Goal: Information Seeking & Learning: Find contact information

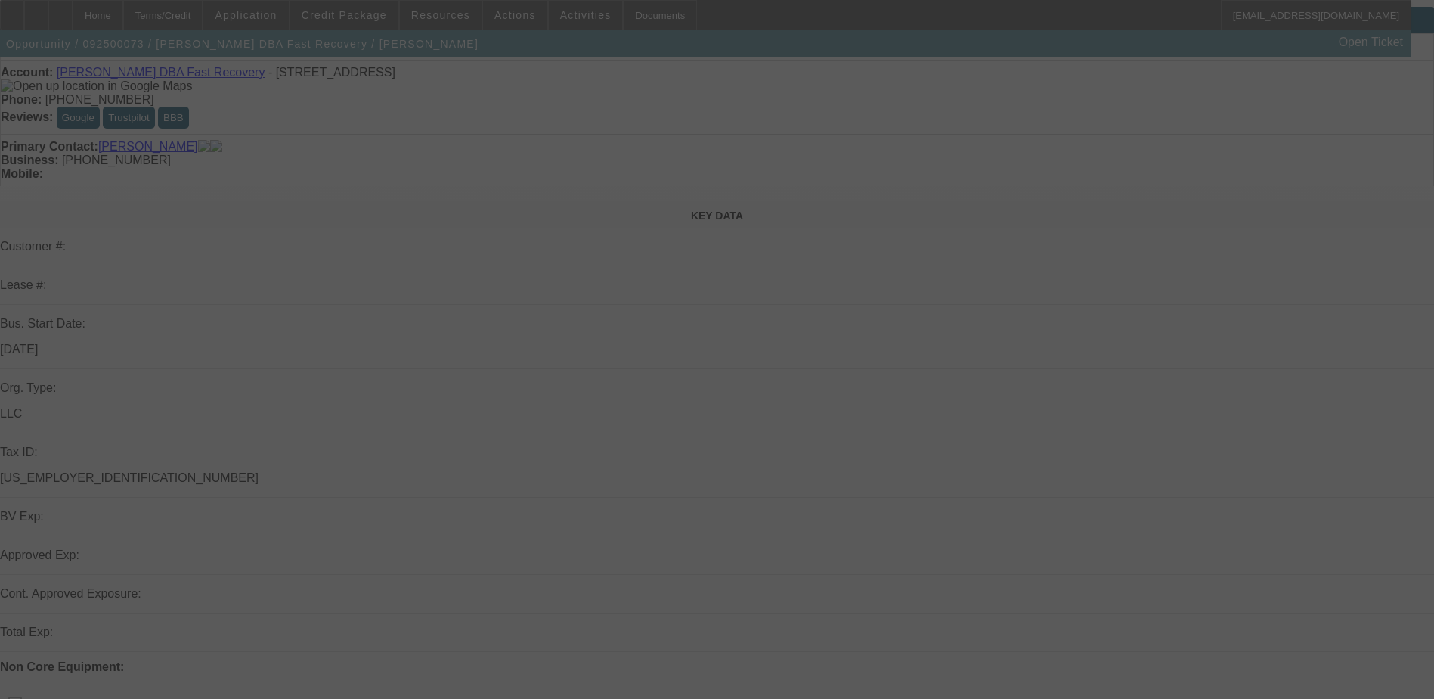
scroll to position [151, 0]
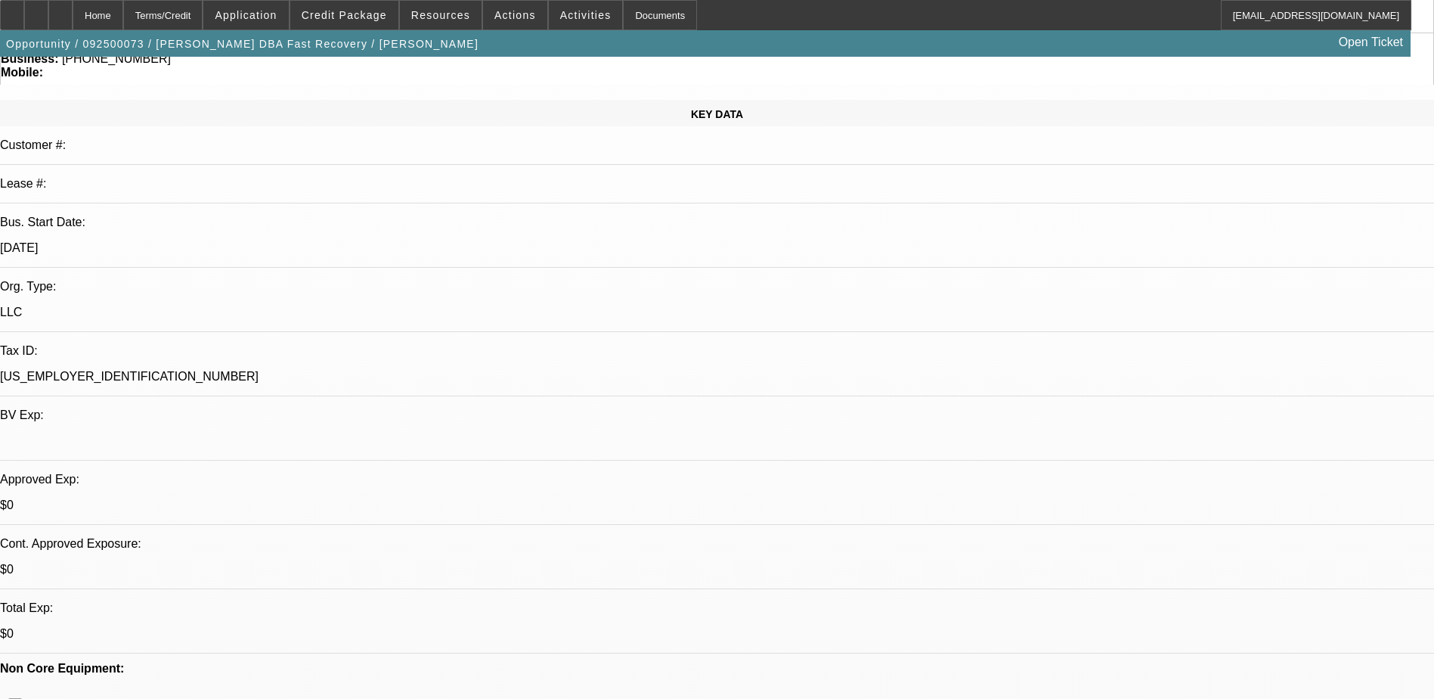
select select "0"
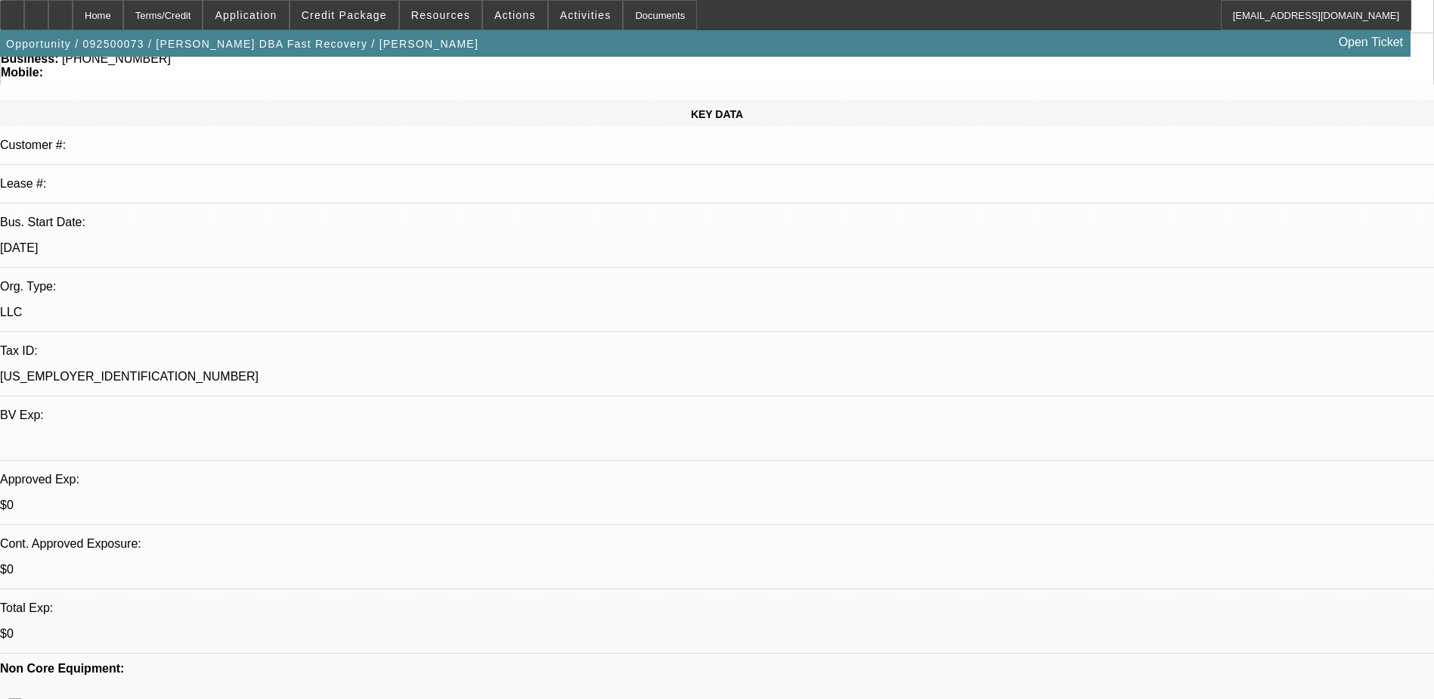
select select "0.1"
select select "0"
select select "0.1"
select select "1"
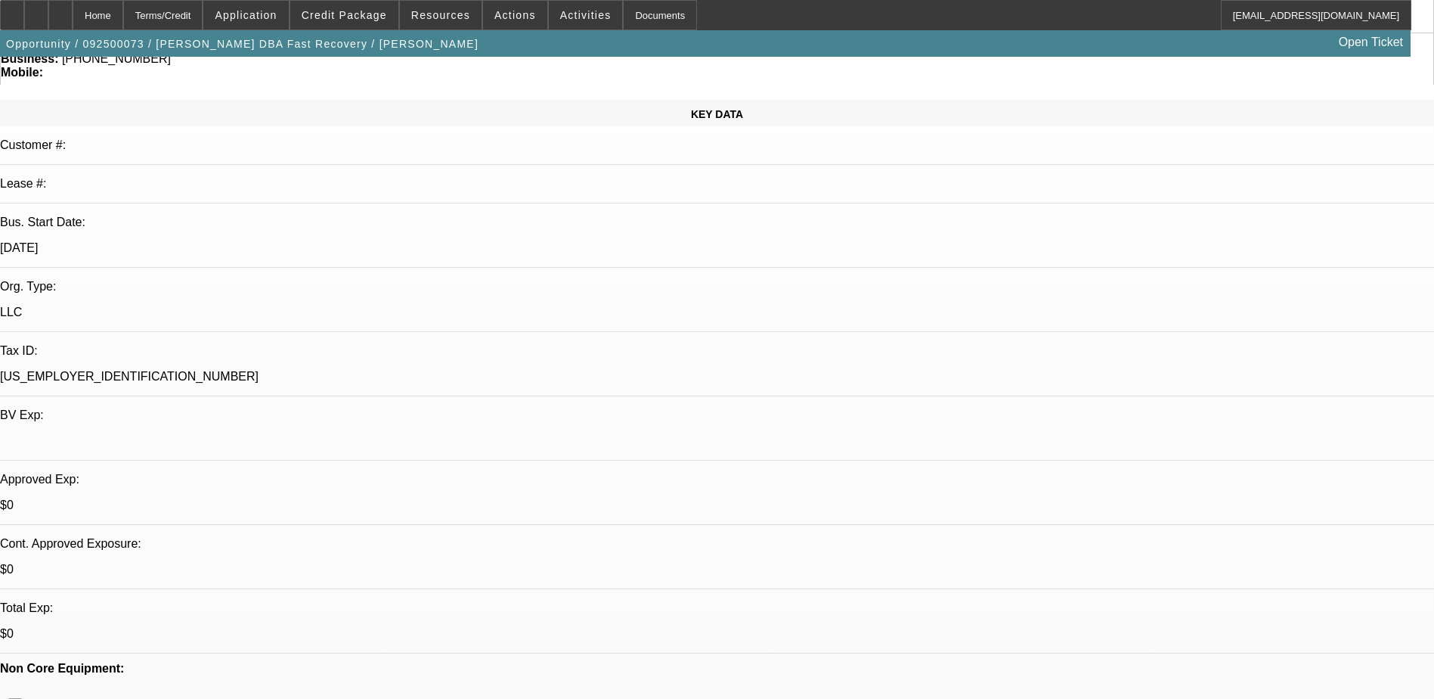
select select "1"
select select "6"
select select "1"
select select "4"
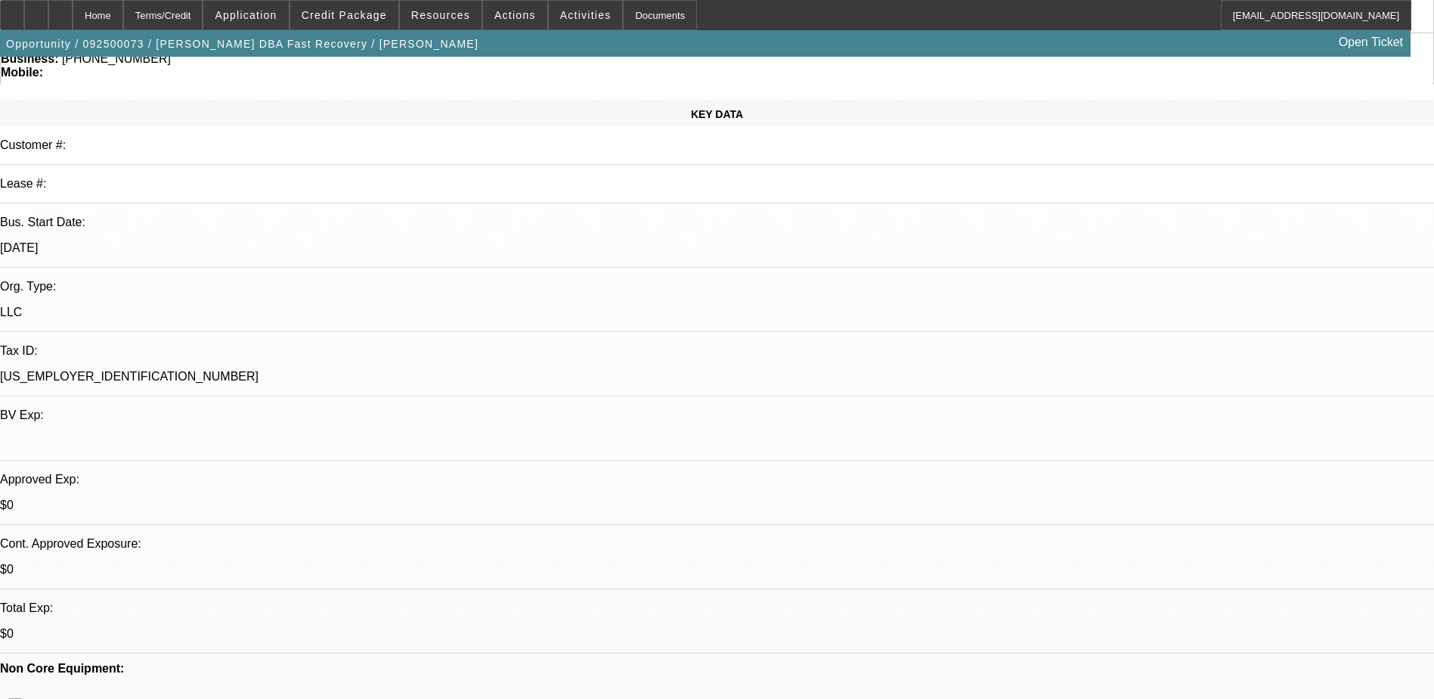
select select "1"
select select "4"
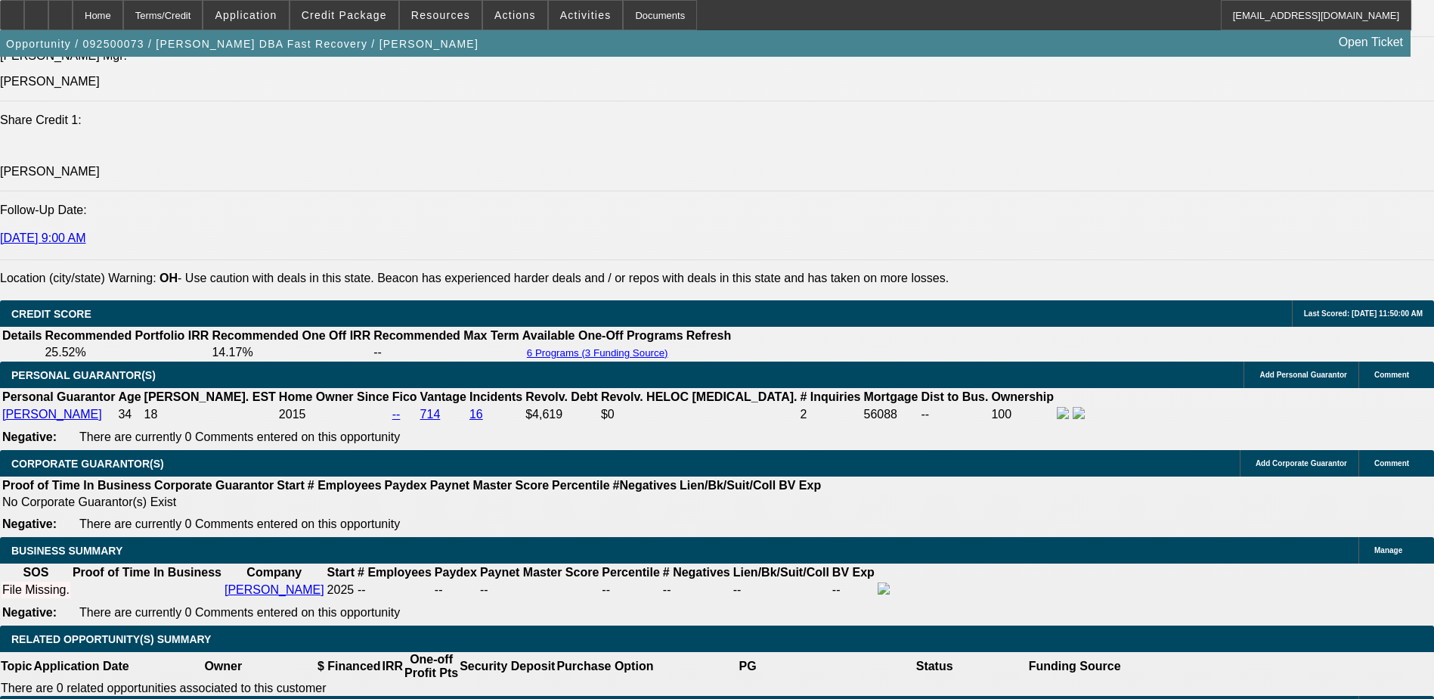
scroll to position [1966, 0]
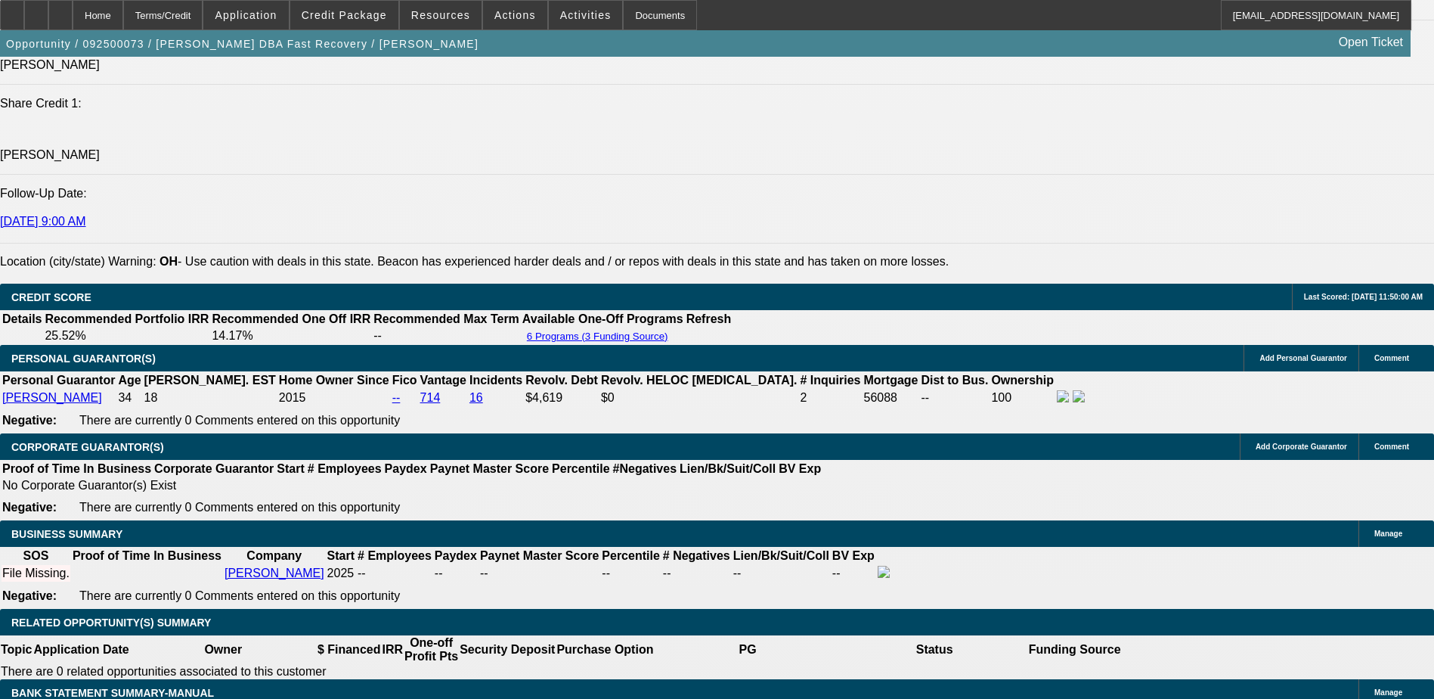
drag, startPoint x: 1023, startPoint y: 500, endPoint x: 1127, endPoint y: 491, distance: 104.7
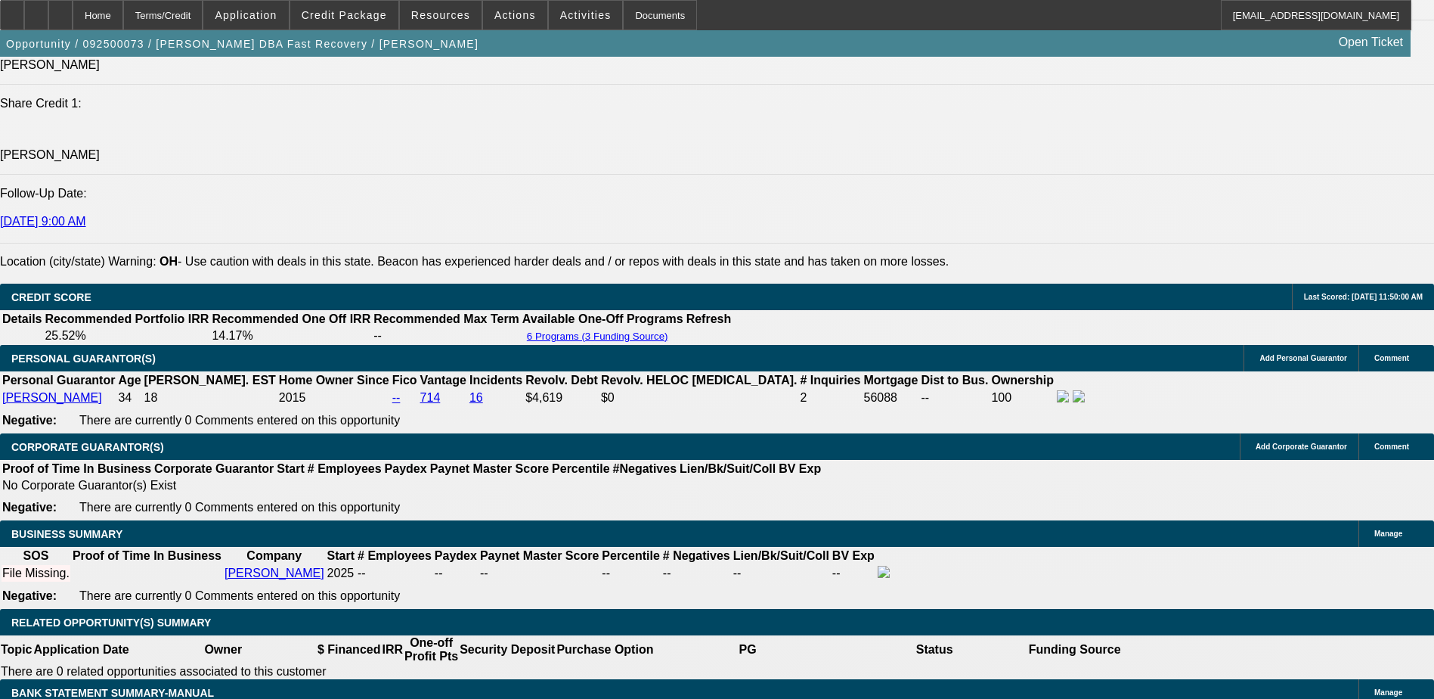
drag, startPoint x: 1084, startPoint y: 487, endPoint x: 1160, endPoint y: 485, distance: 76.4
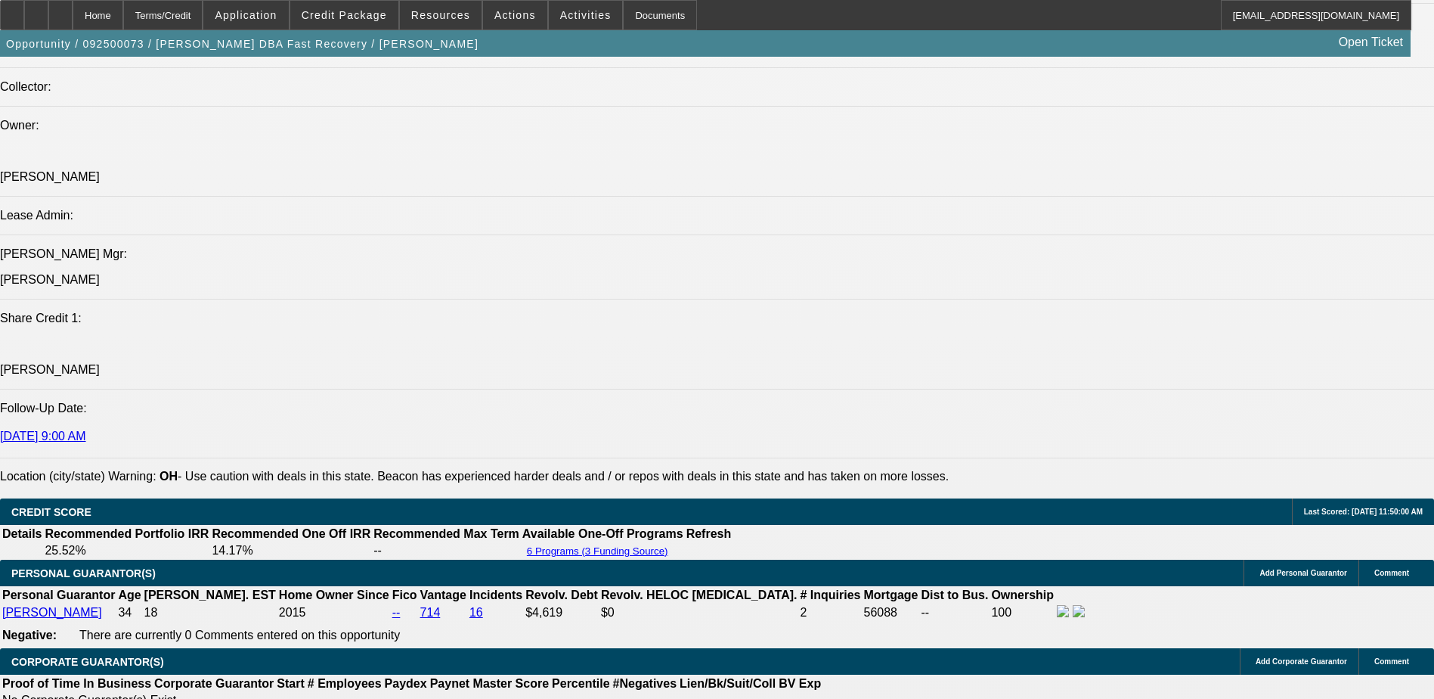
scroll to position [1739, 0]
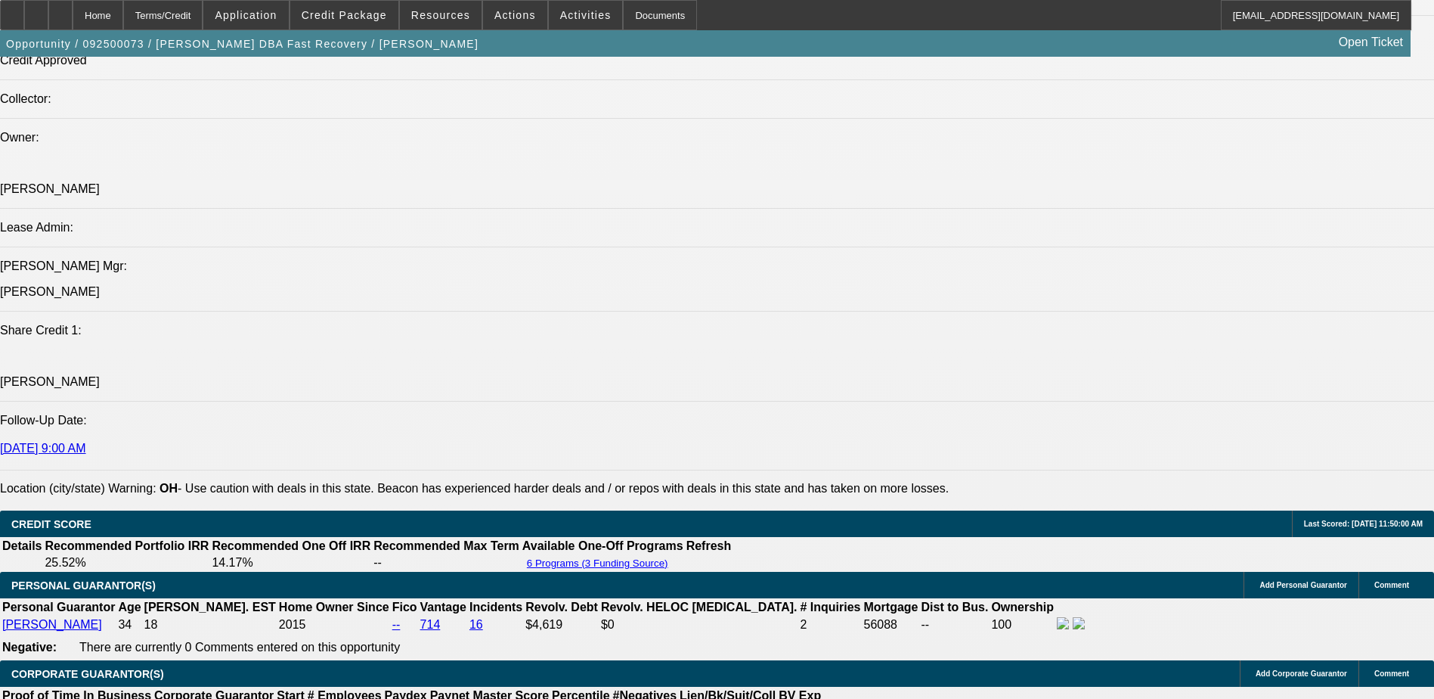
drag, startPoint x: 1081, startPoint y: 488, endPoint x: 1113, endPoint y: 488, distance: 31.8
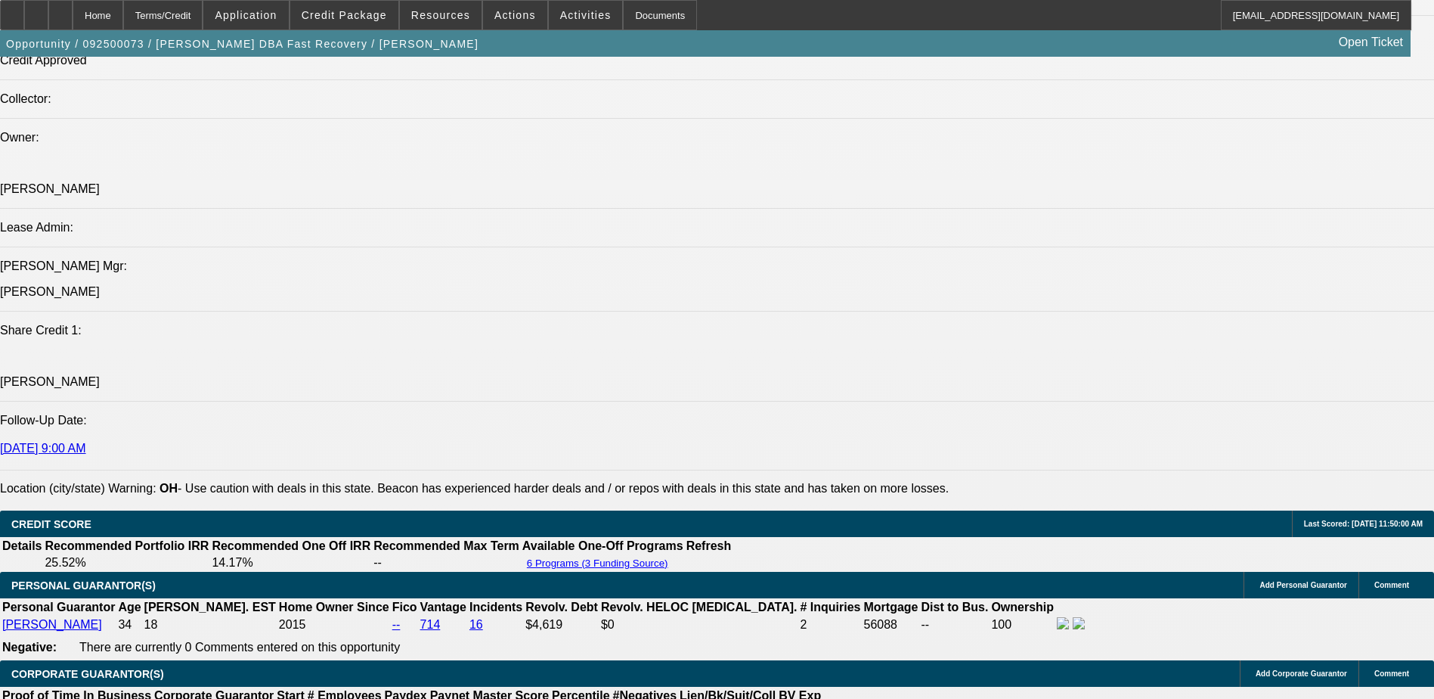
drag, startPoint x: 1113, startPoint y: 488, endPoint x: 1118, endPoint y: 505, distance: 18.0
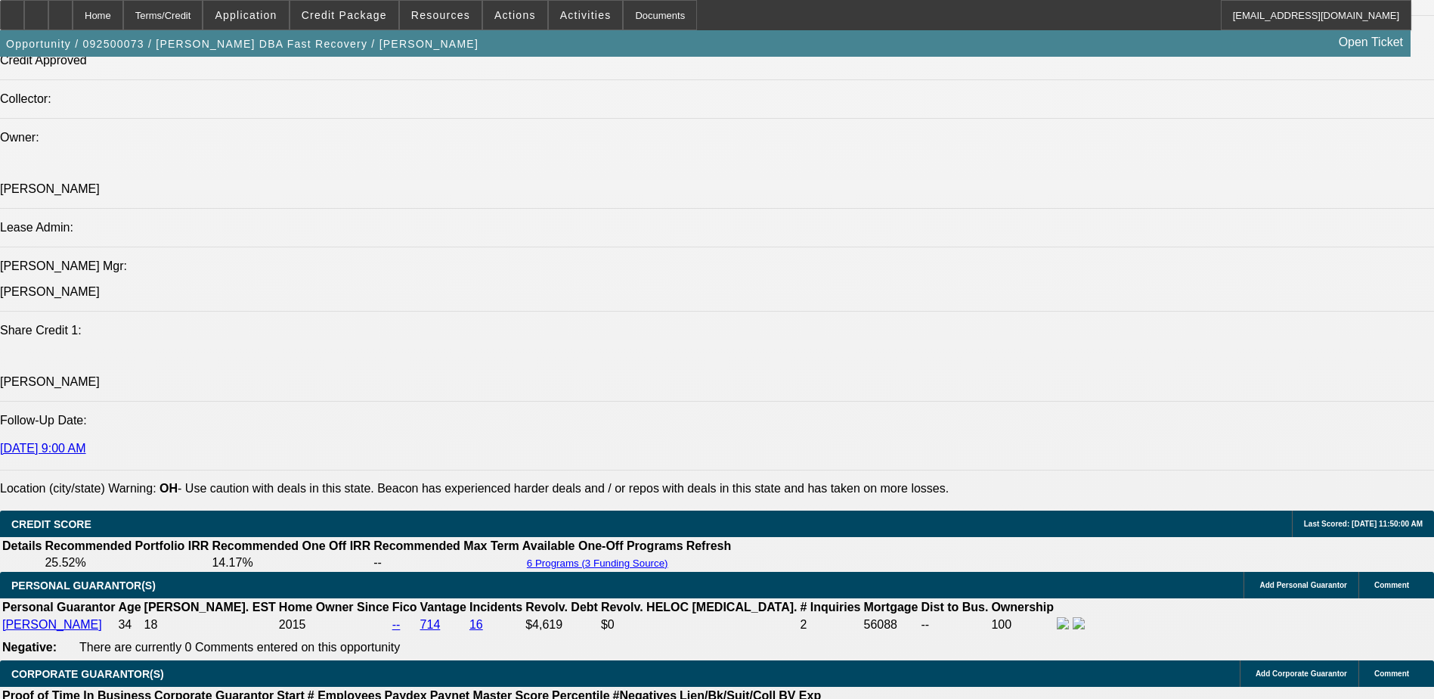
scroll to position [1815, 0]
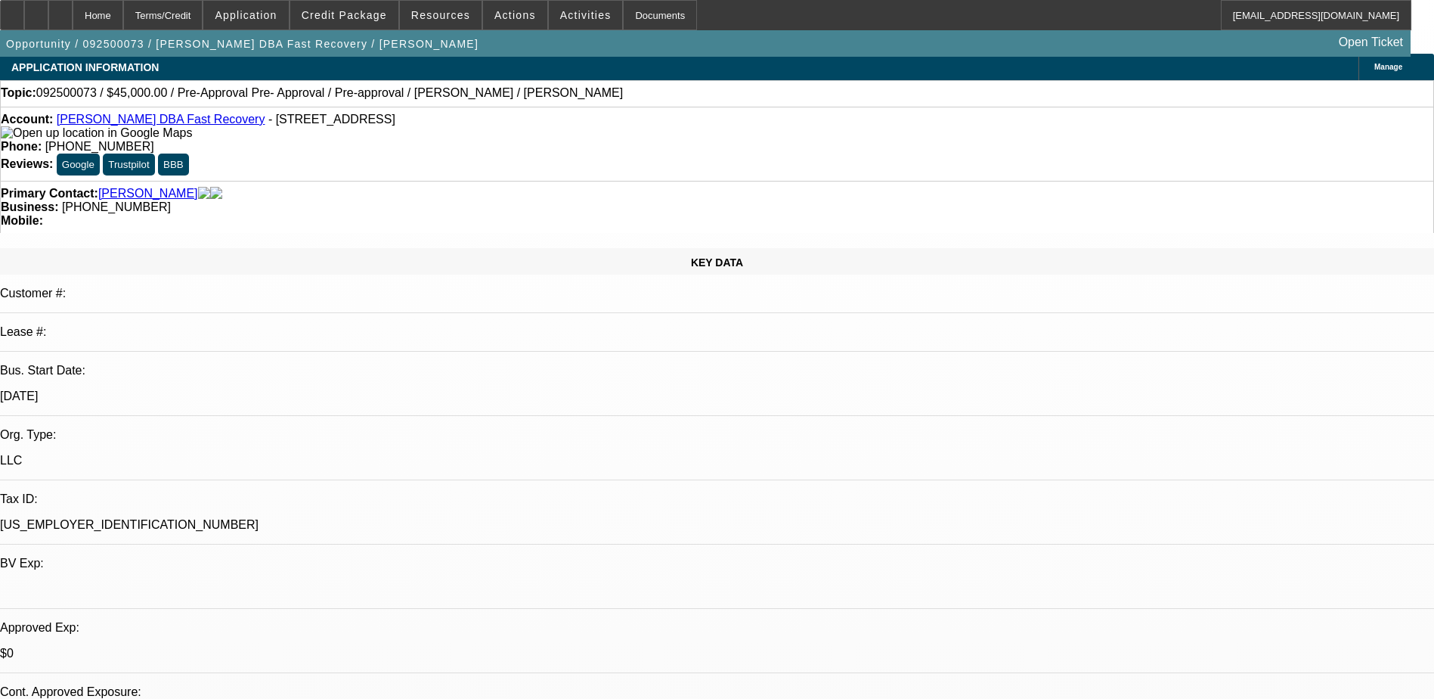
scroll to position [0, 0]
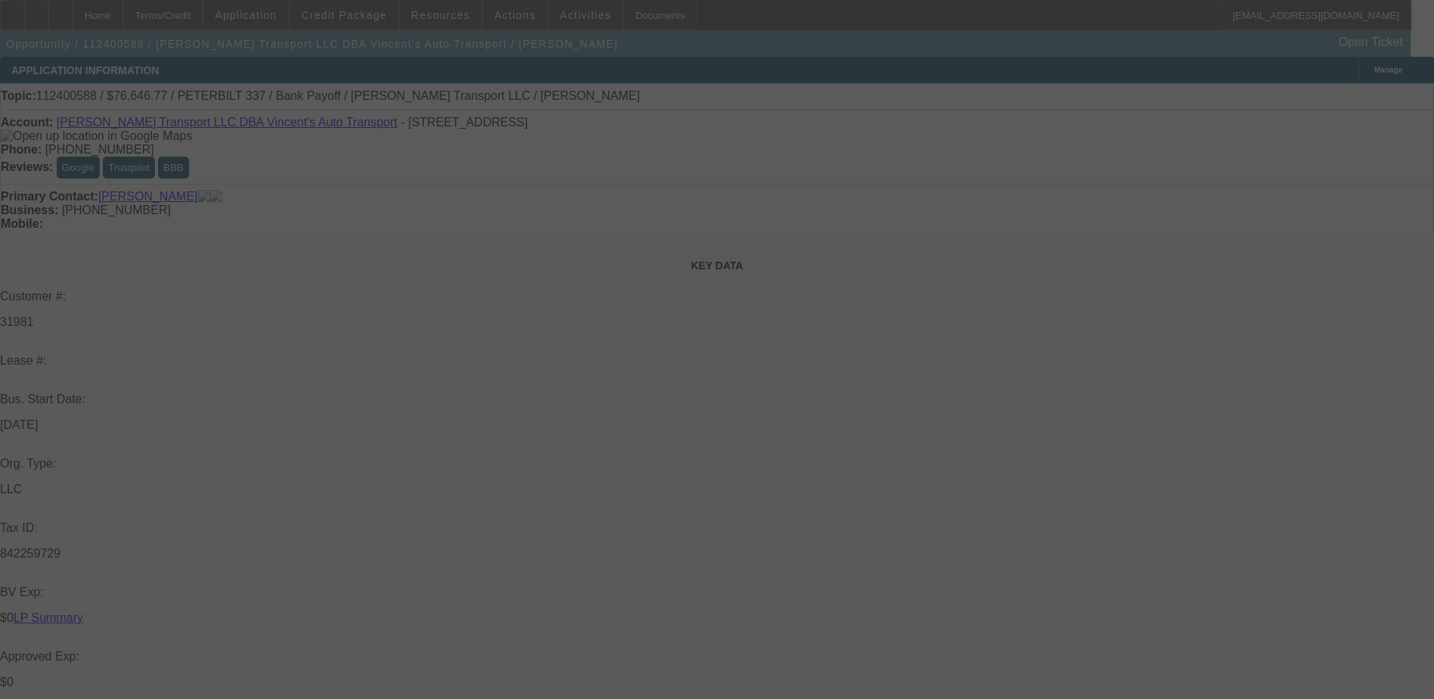
select select "0"
select select "3"
select select "0"
select select "6"
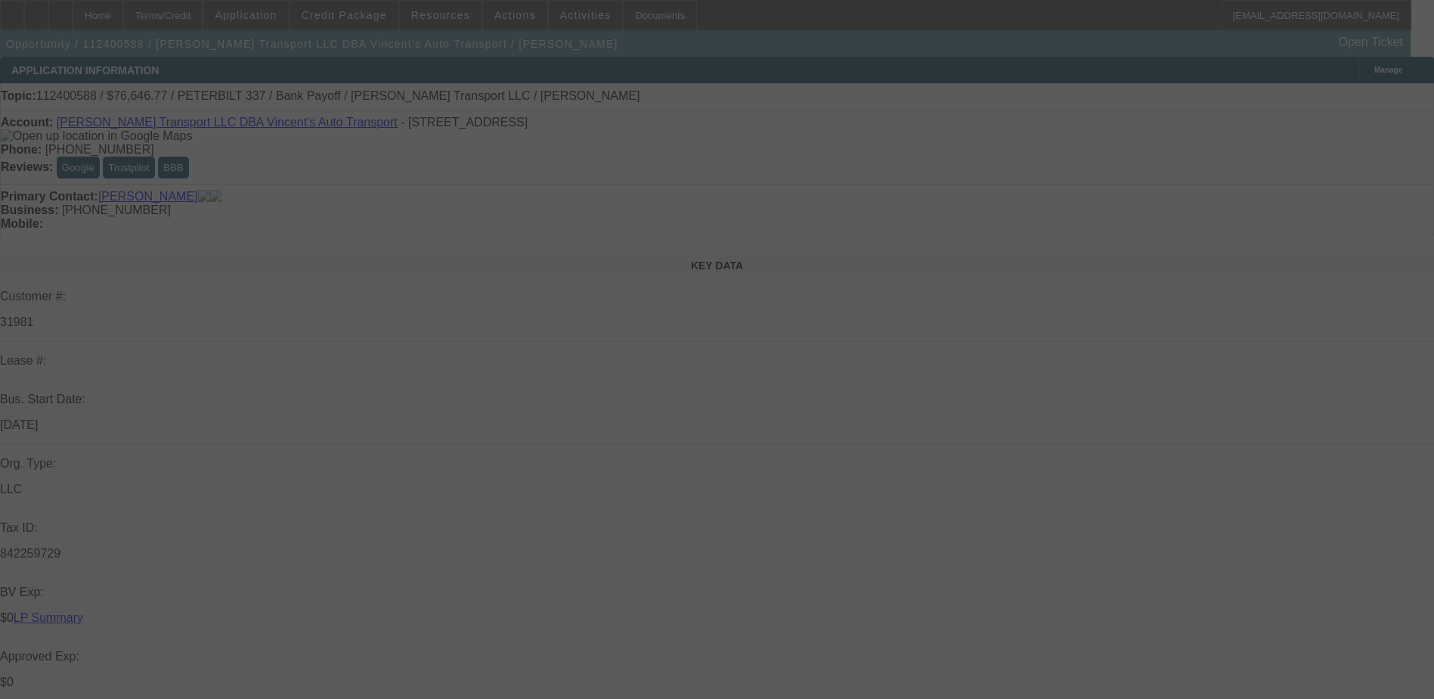
select select "0"
select select "3"
select select "0"
select select "6"
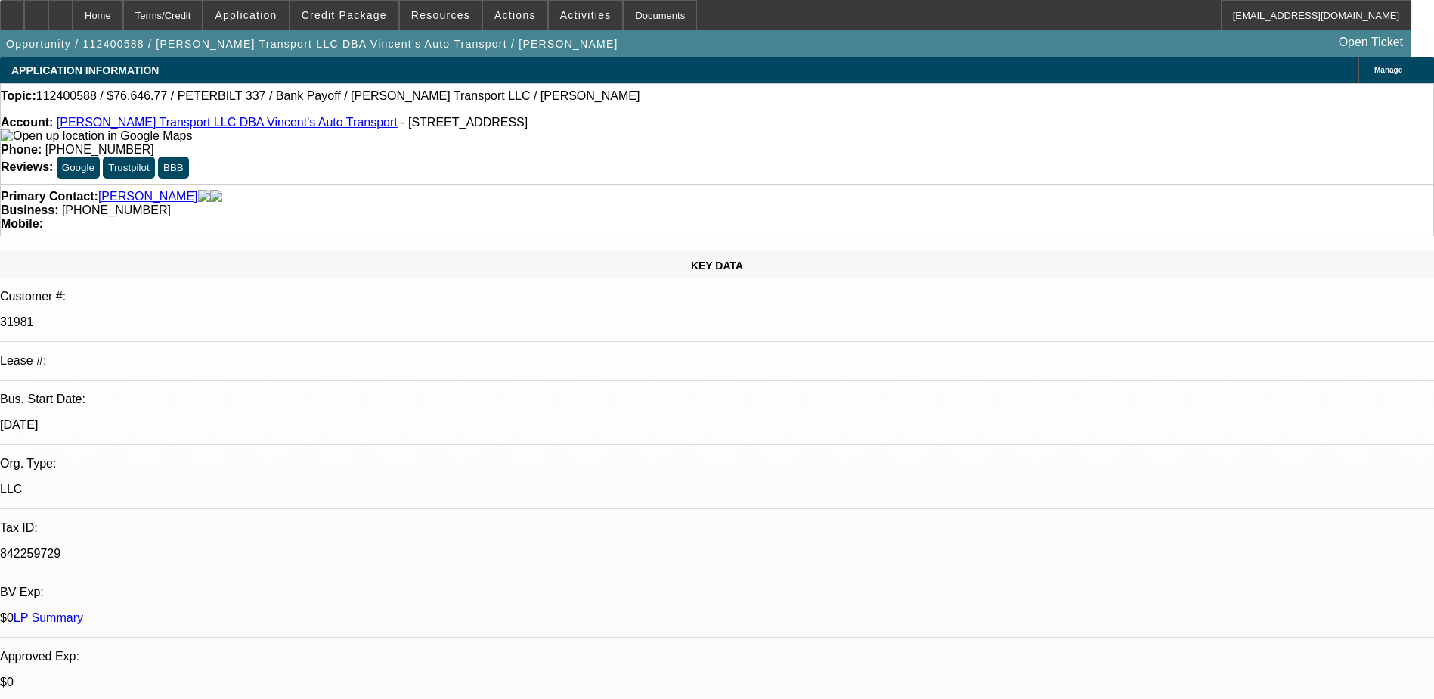
drag, startPoint x: 1060, startPoint y: 506, endPoint x: 1369, endPoint y: 500, distance: 309.3
drag, startPoint x: 1369, startPoint y: 500, endPoint x: 1366, endPoint y: 510, distance: 11.0
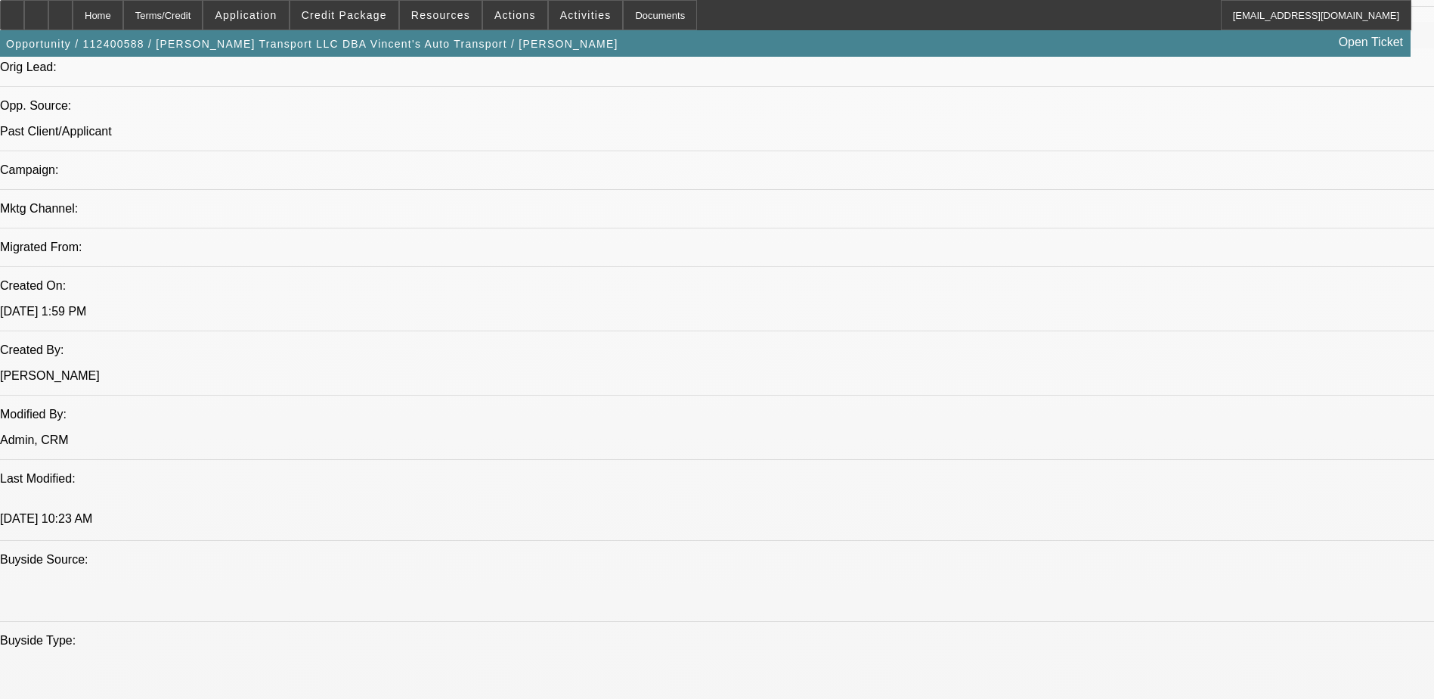
scroll to position [756, 0]
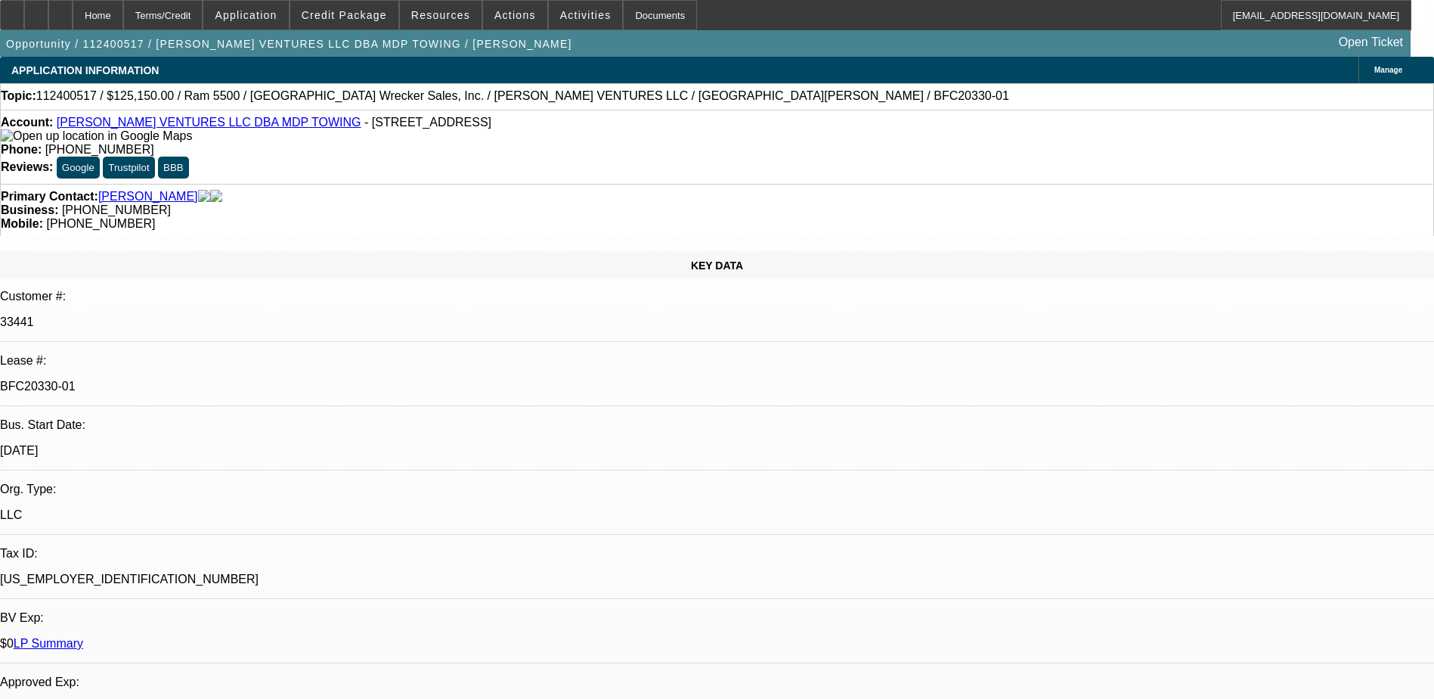
select select "0"
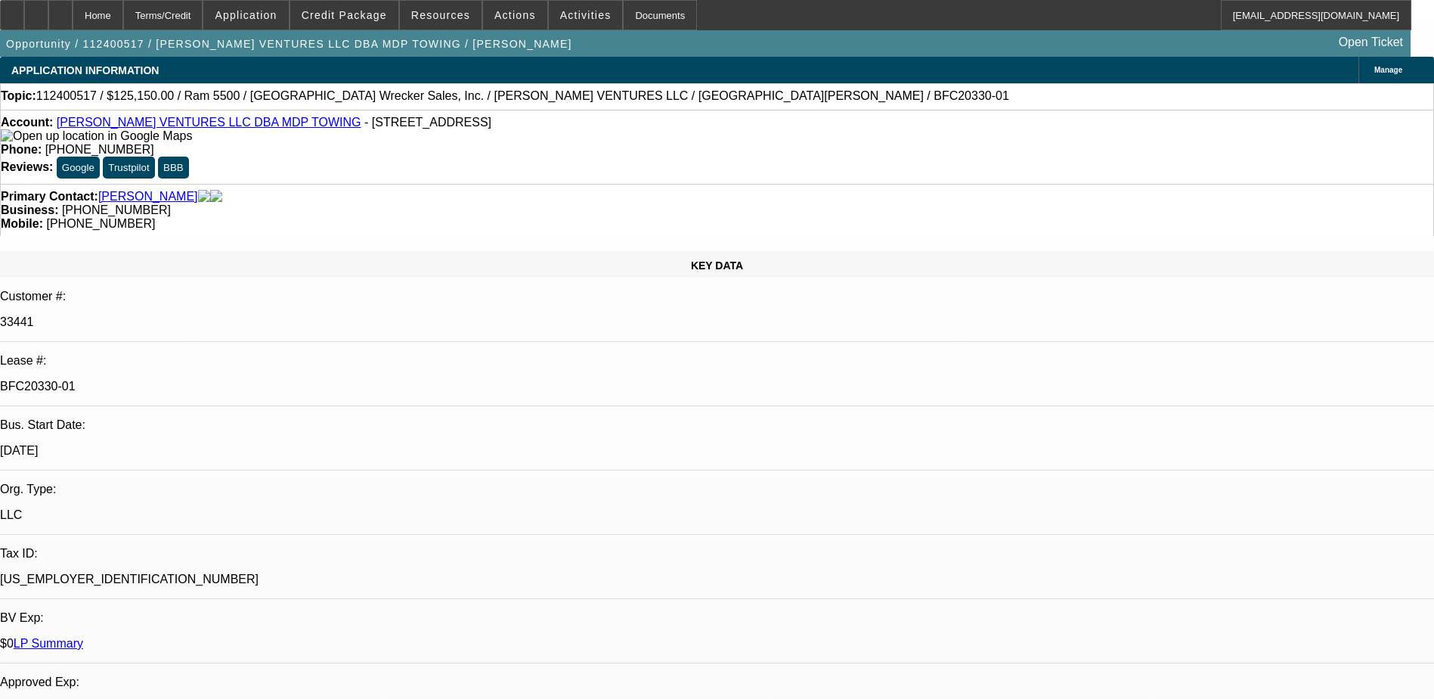
select select "0"
select select "1"
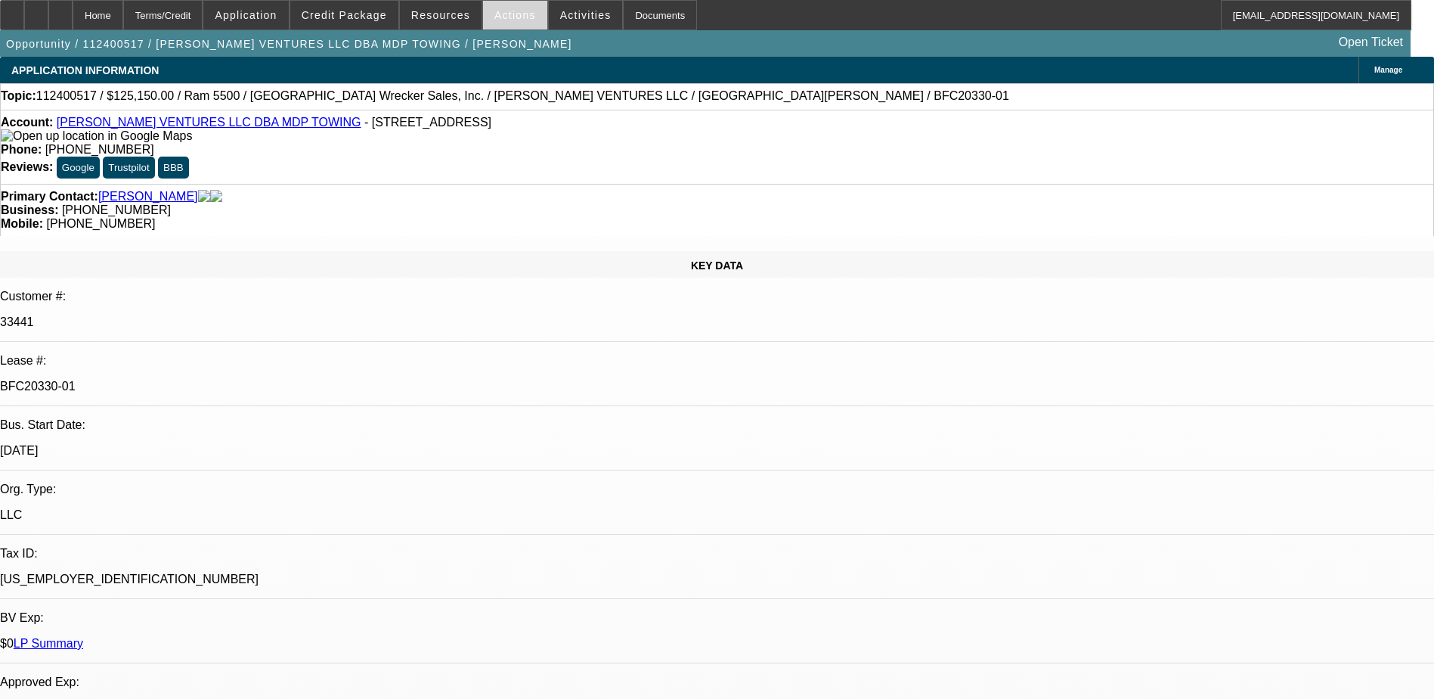
select select "1"
select select "6"
select select "1"
select select "2"
select select "6"
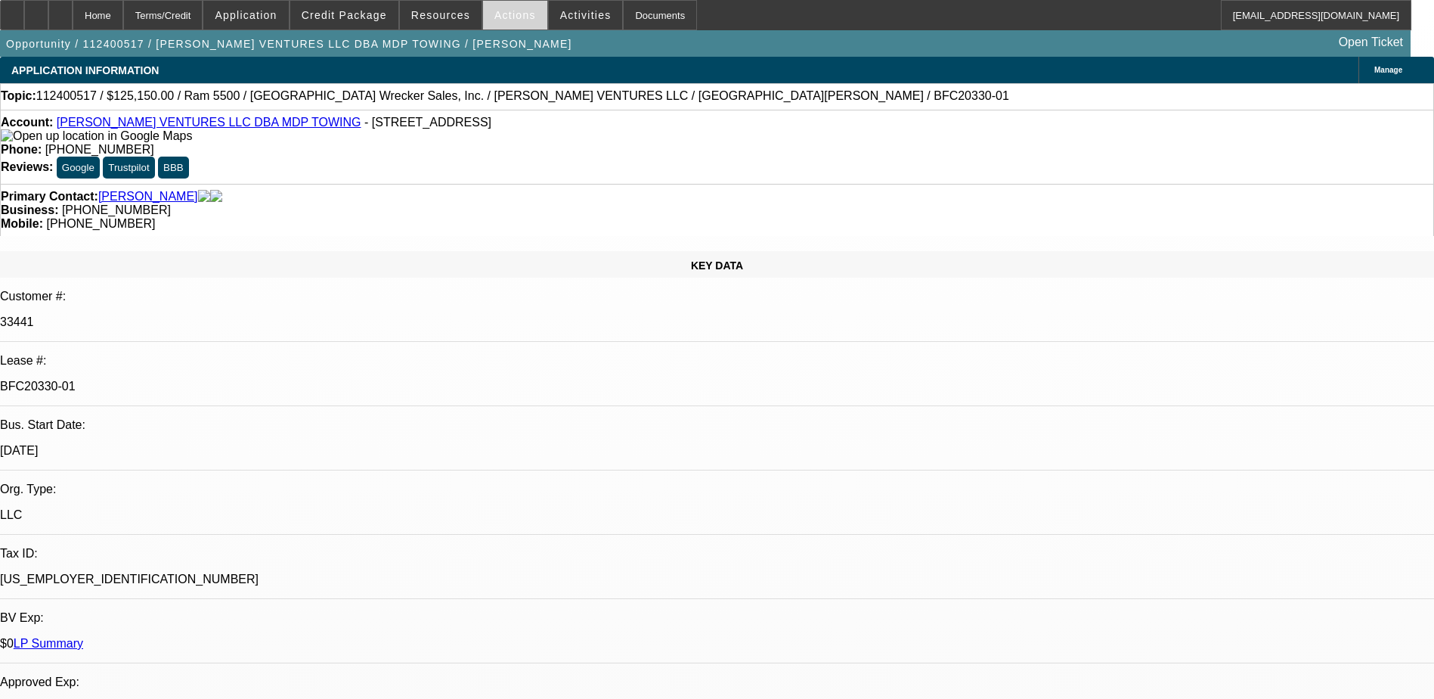
select select "1"
select select "2"
select select "6"
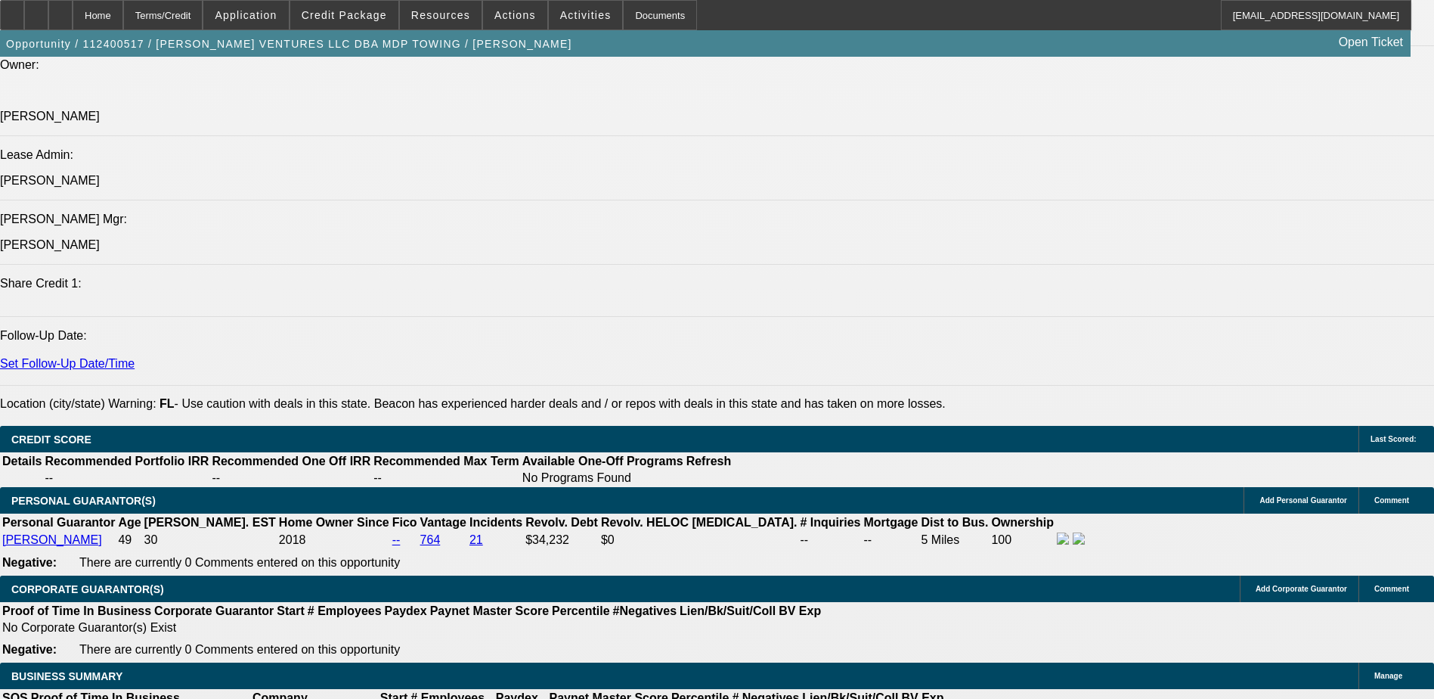
scroll to position [2117, 0]
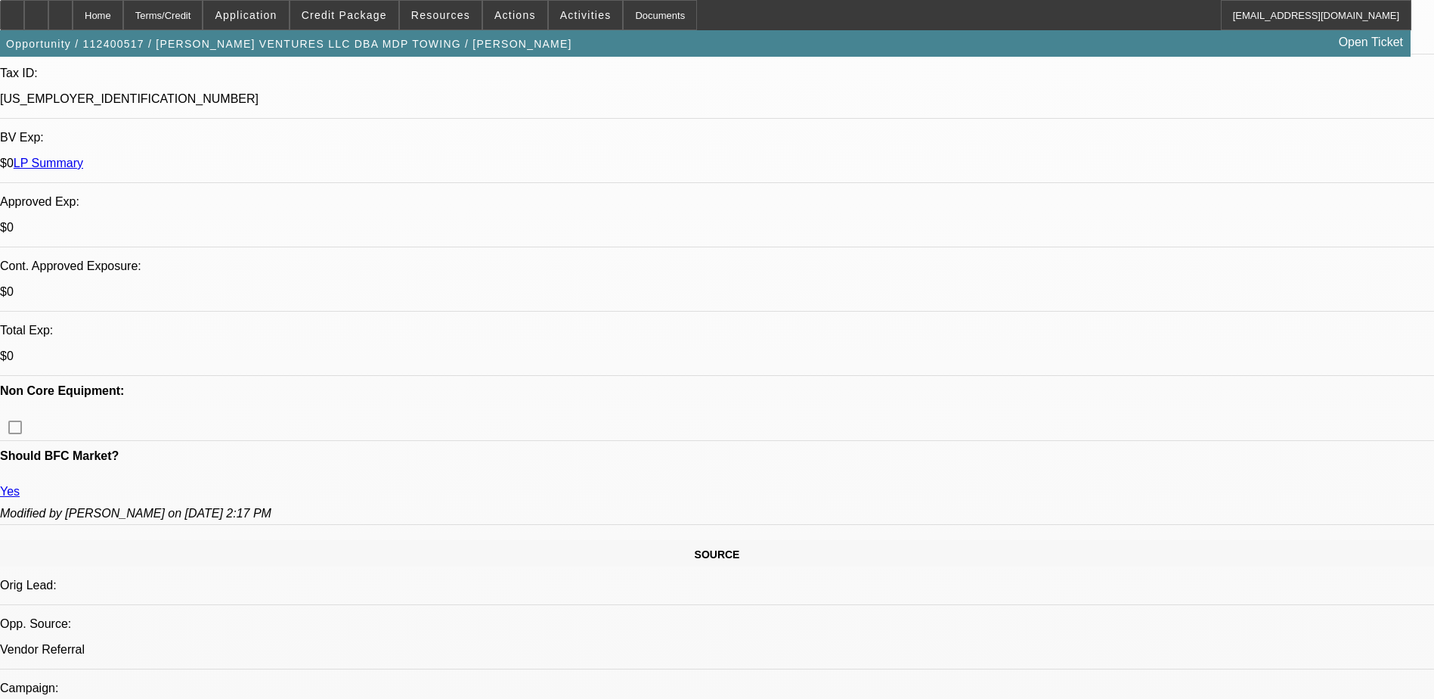
scroll to position [454, 0]
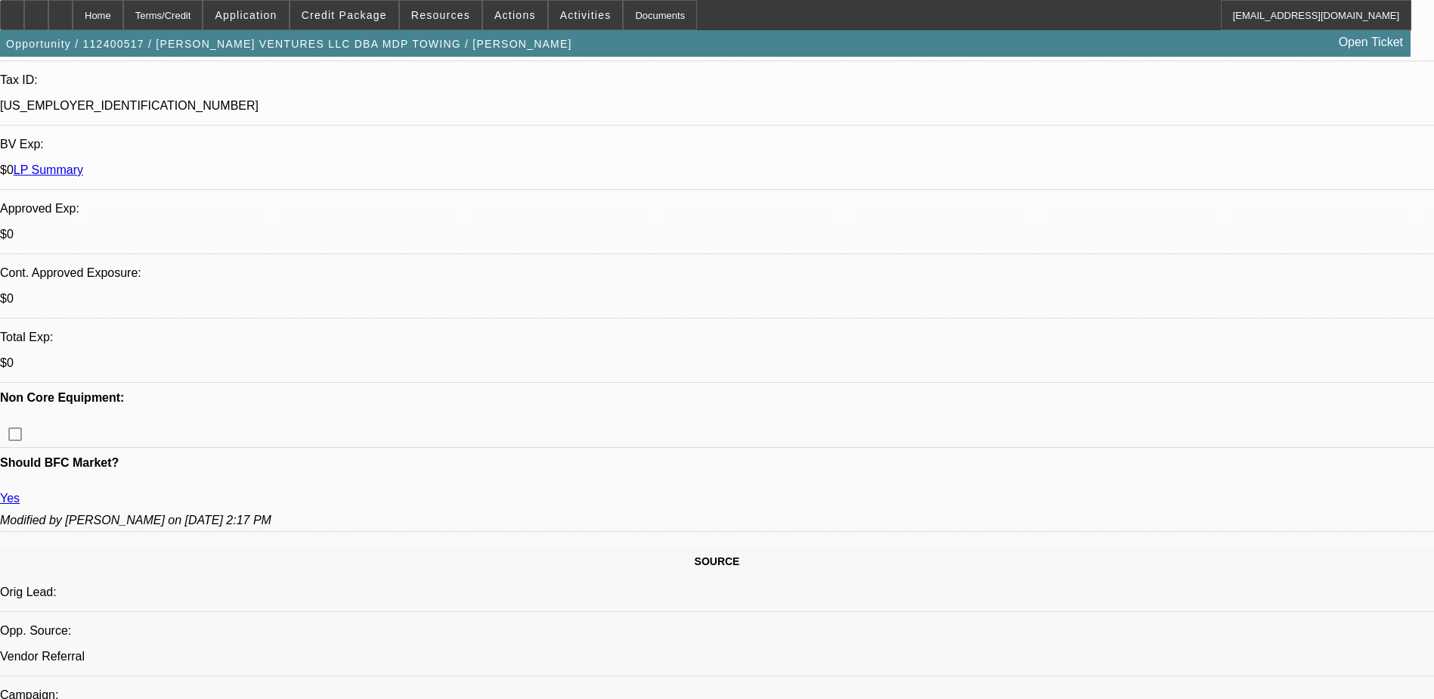
scroll to position [529, 0]
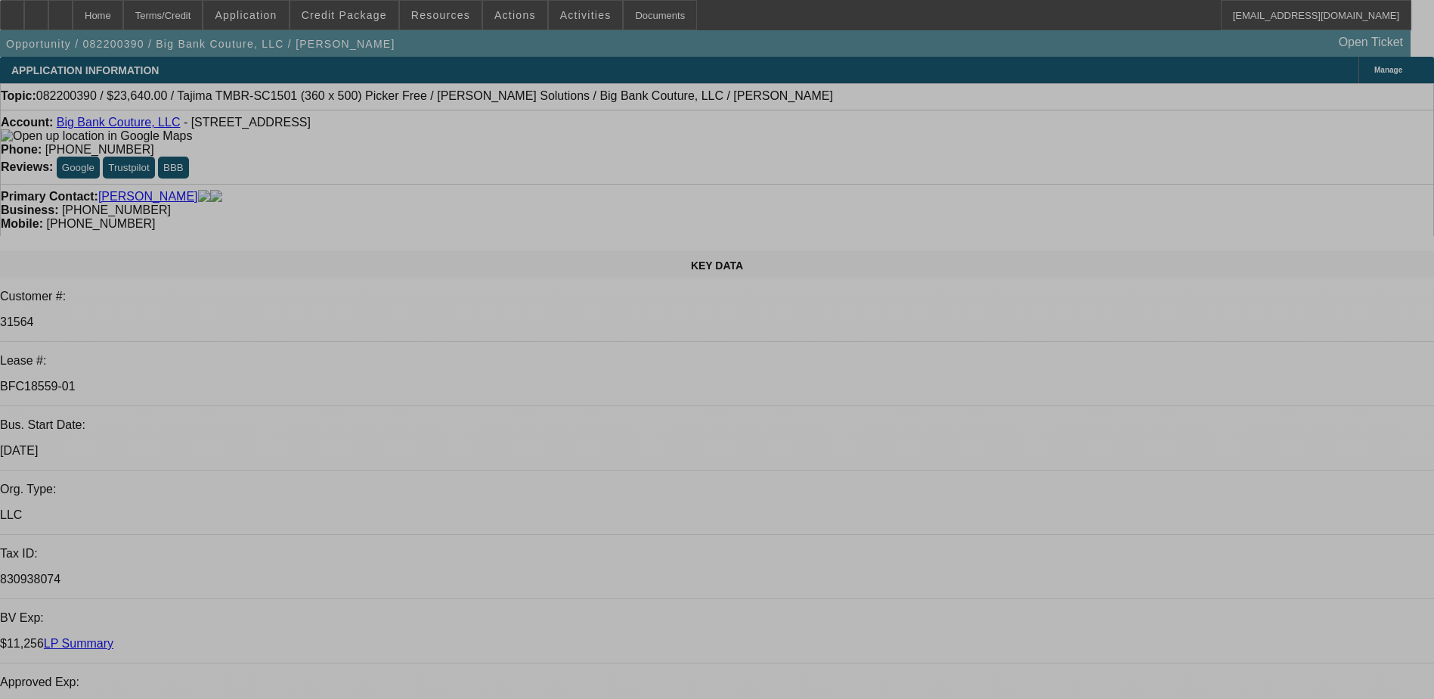
select select "0"
select select "2"
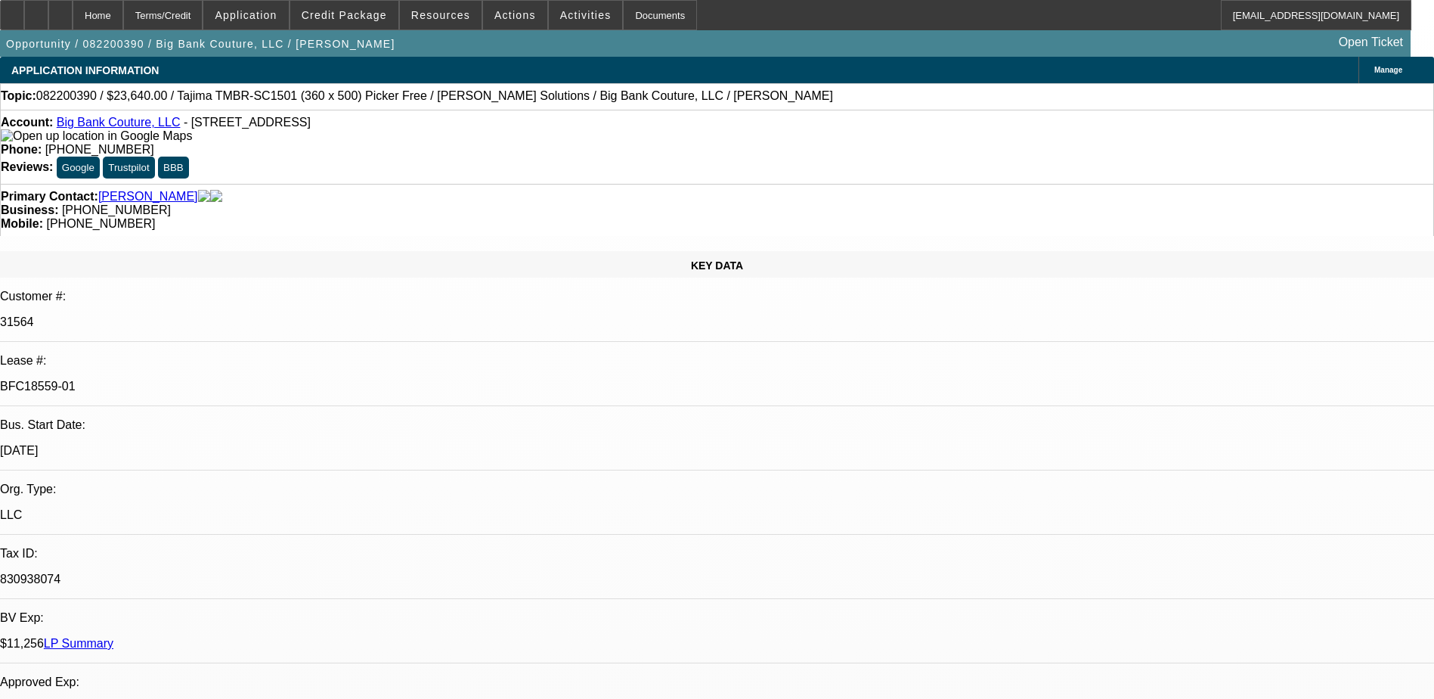
select select "2"
select select "0"
select select "6"
select select "0"
select select "2"
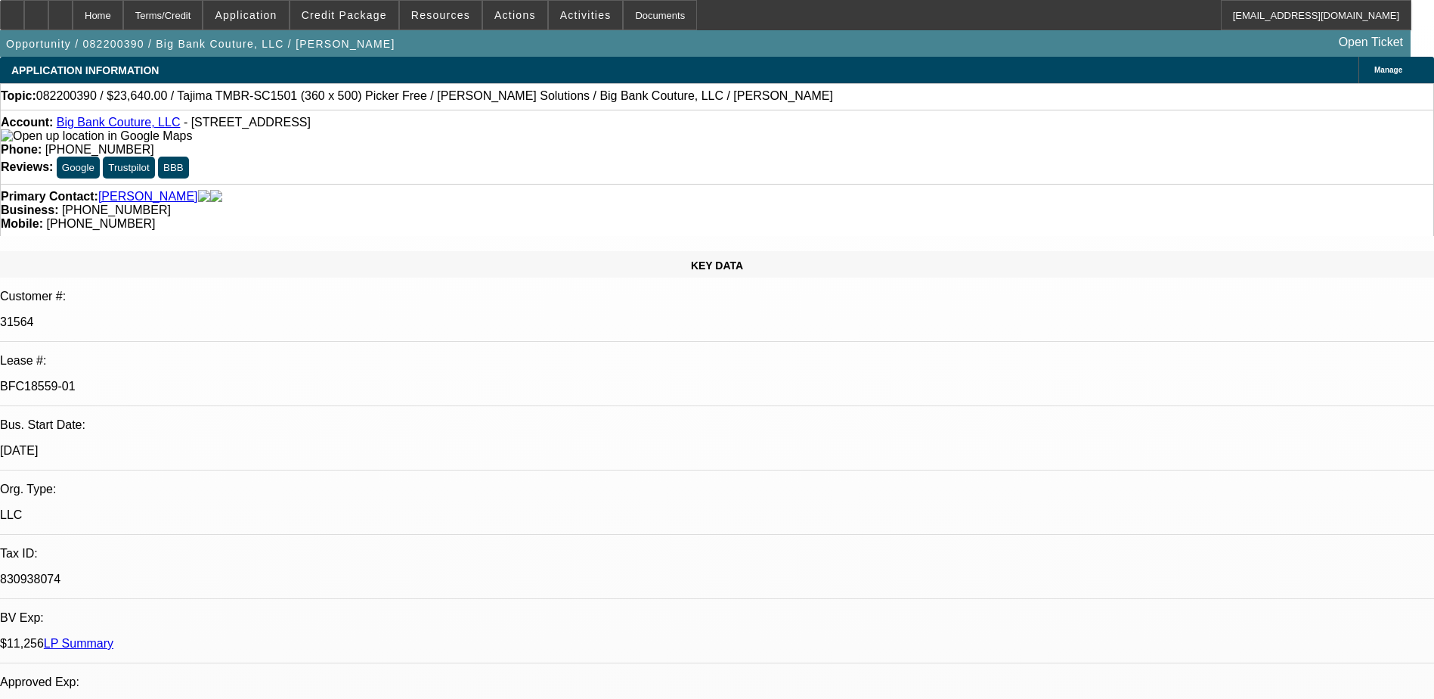
select select "2"
select select "0"
select select "6"
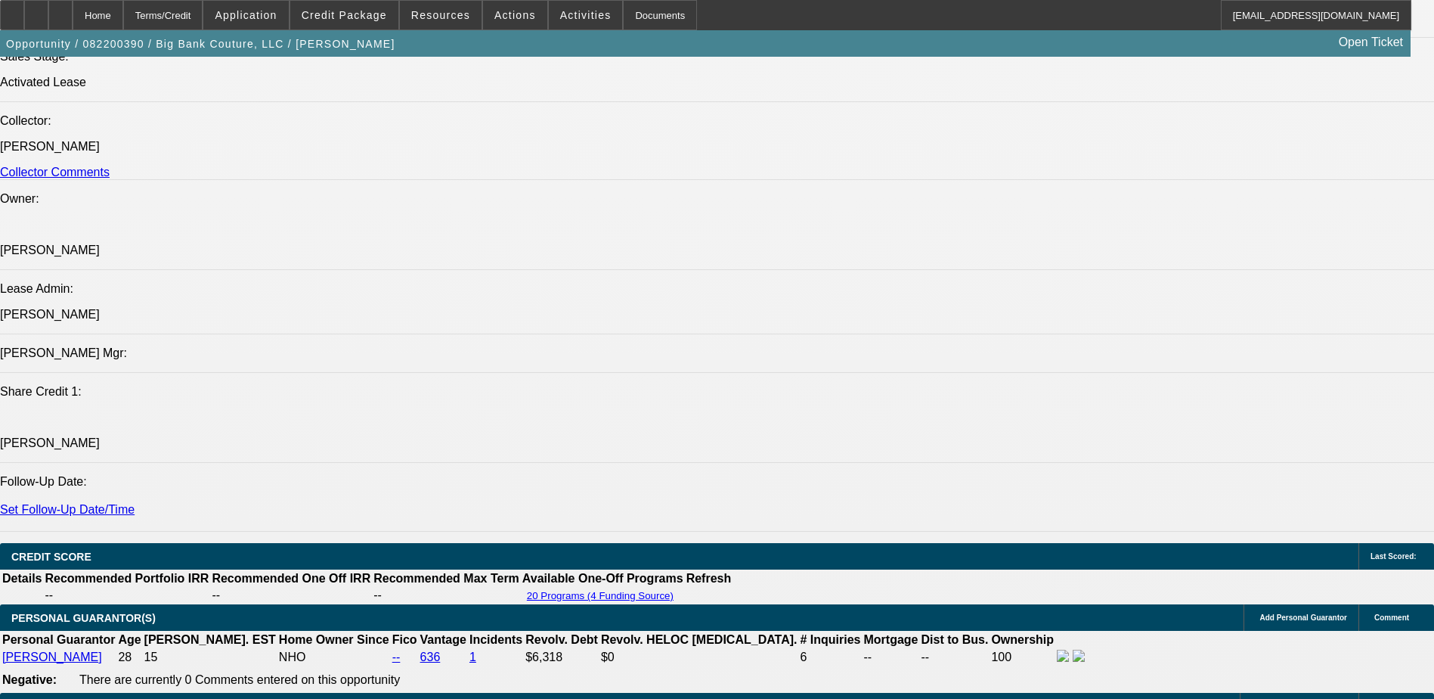
scroll to position [1815, 0]
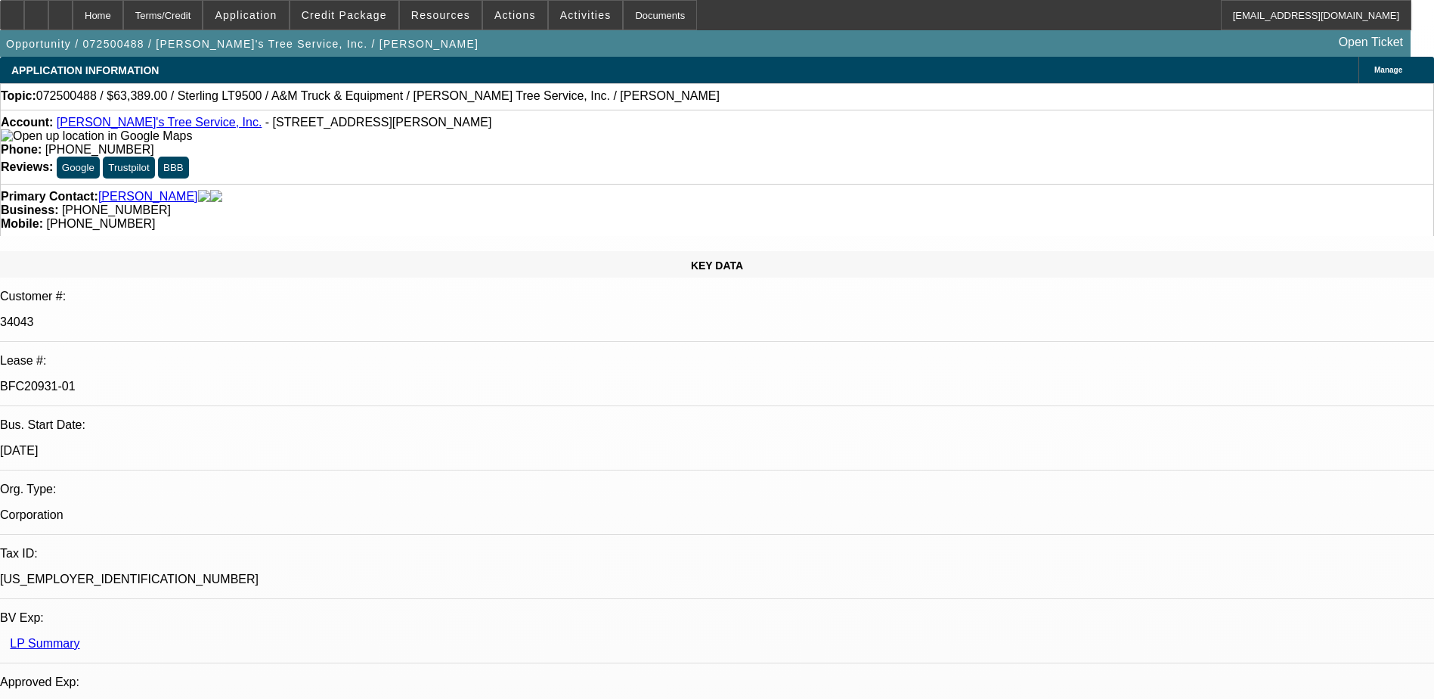
select select "0"
select select "2"
select select "0.1"
select select "0"
select select "2"
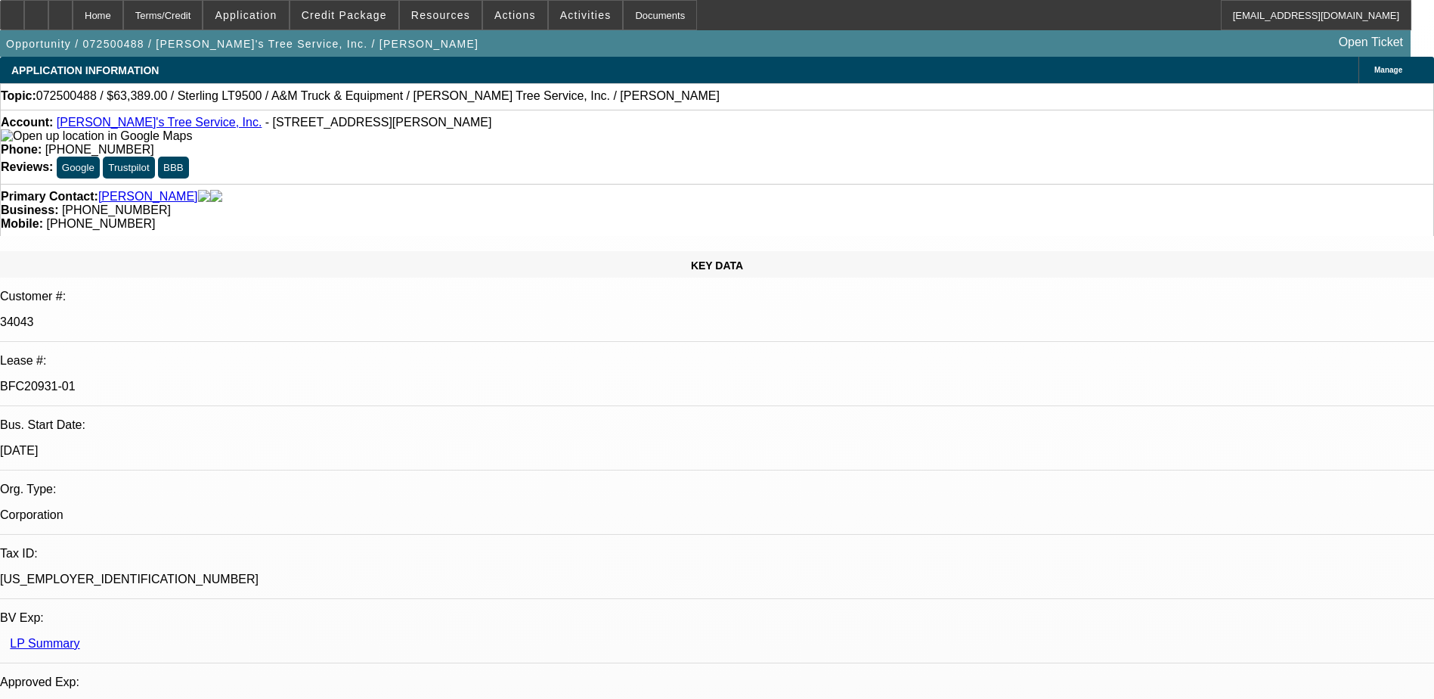
select select "0.1"
select select "0"
select select "2"
select select "0.1"
select select "0"
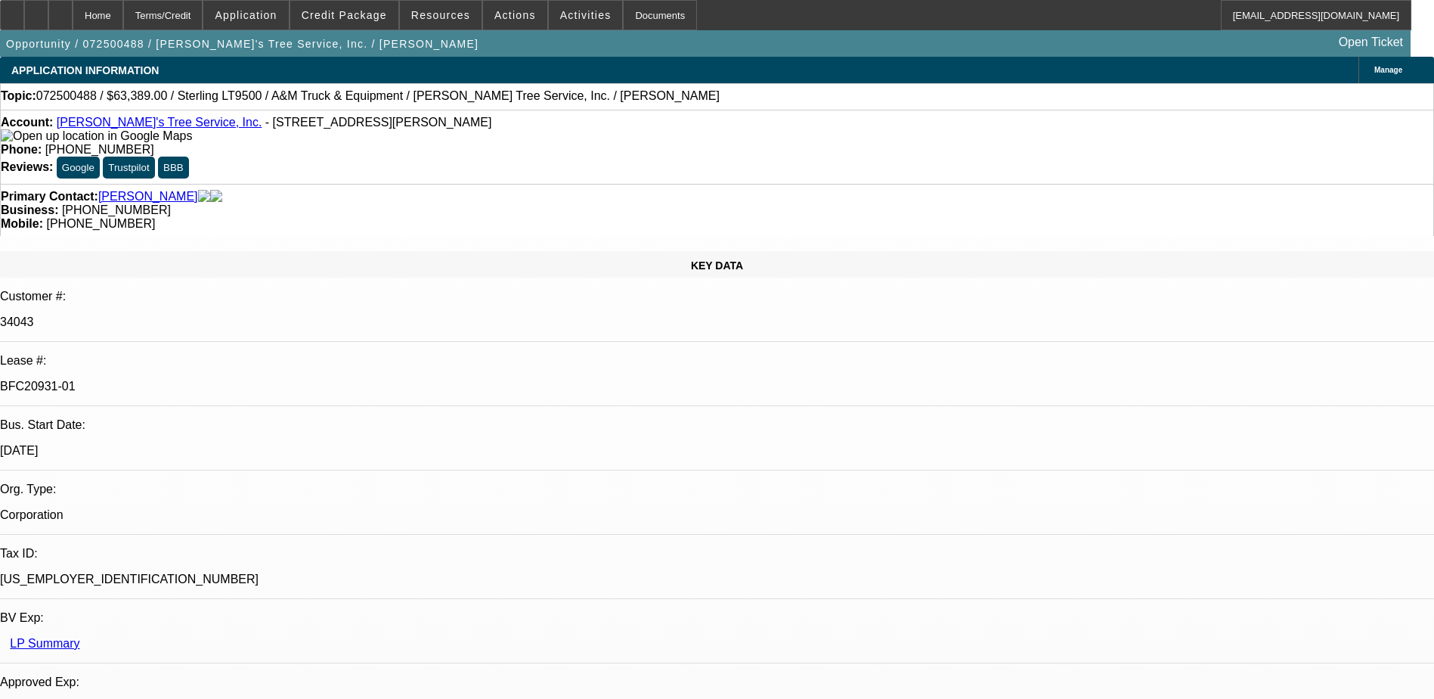
select select "2"
select select "0.1"
select select "1"
select select "2"
select select "4"
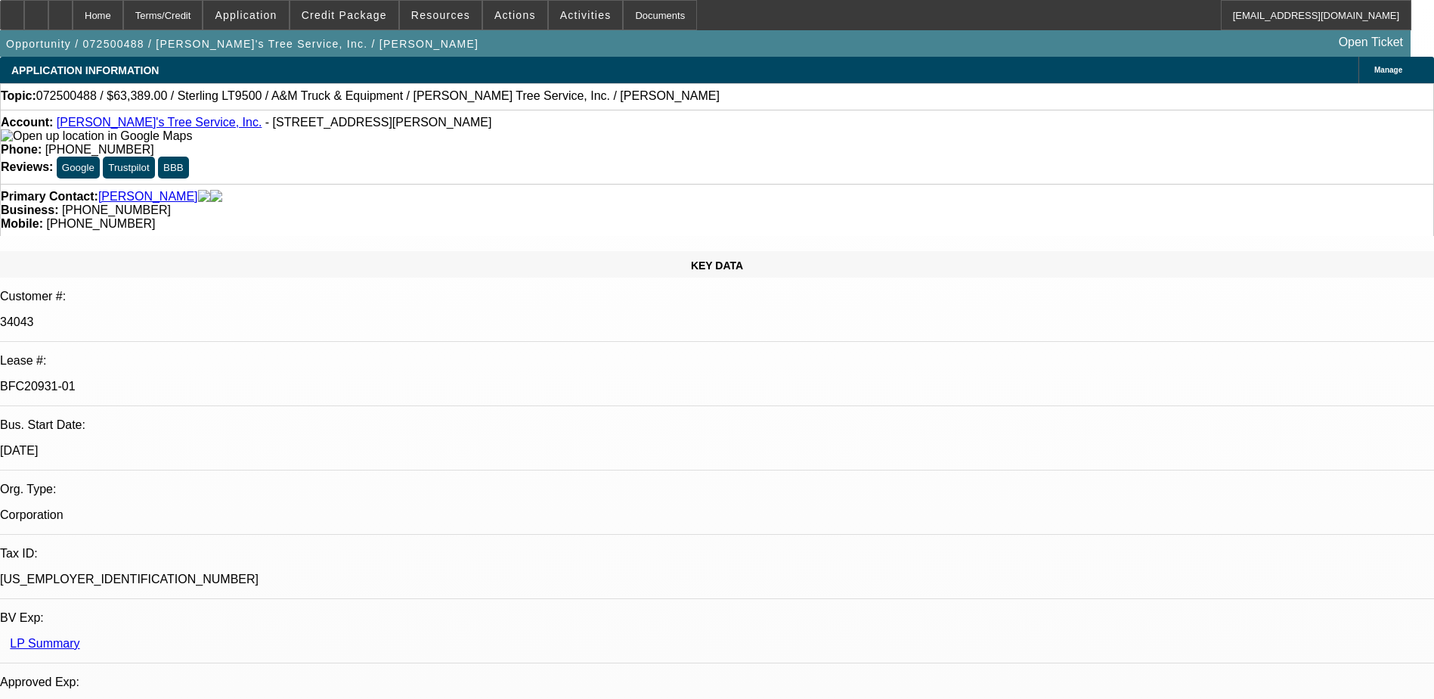
select select "1"
select select "2"
select select "4"
select select "1"
select select "2"
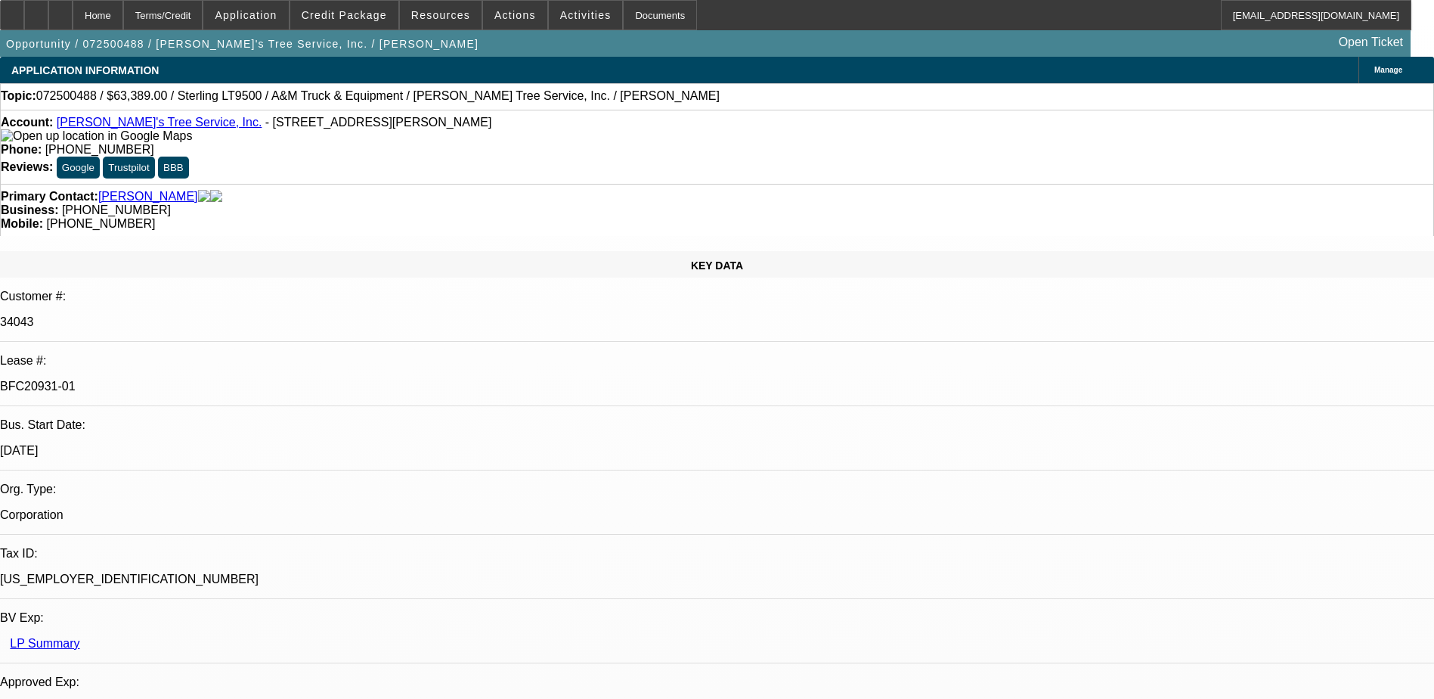
select select "4"
select select "1"
select select "2"
select select "4"
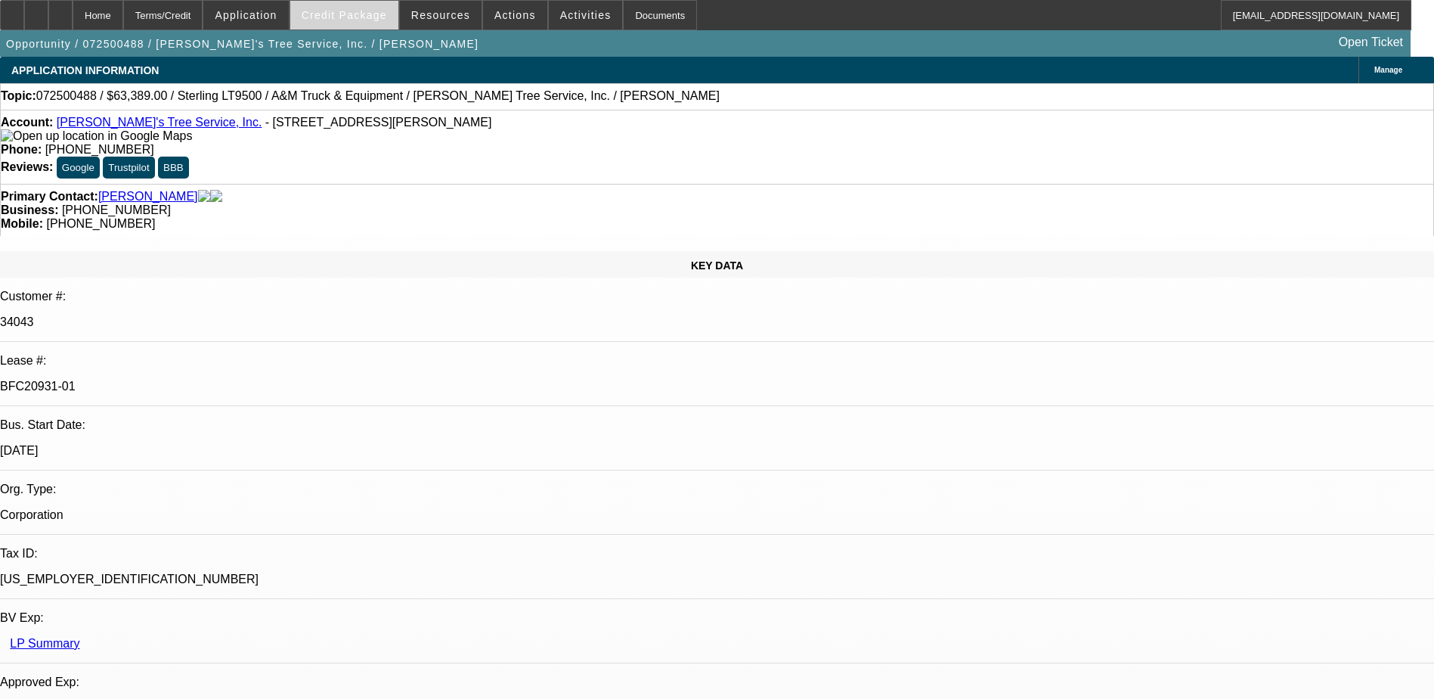
click at [354, 16] on span "Credit Package" at bounding box center [344, 15] width 85 height 12
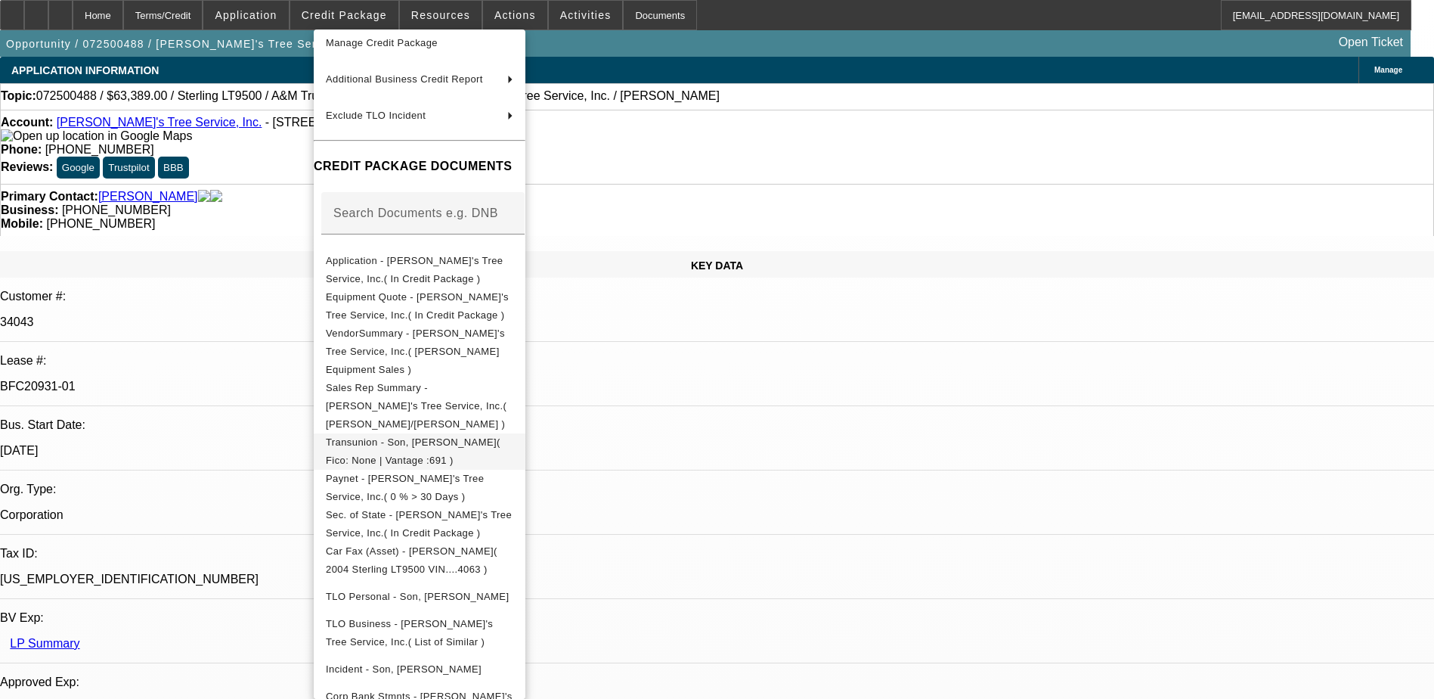
scroll to position [181, 0]
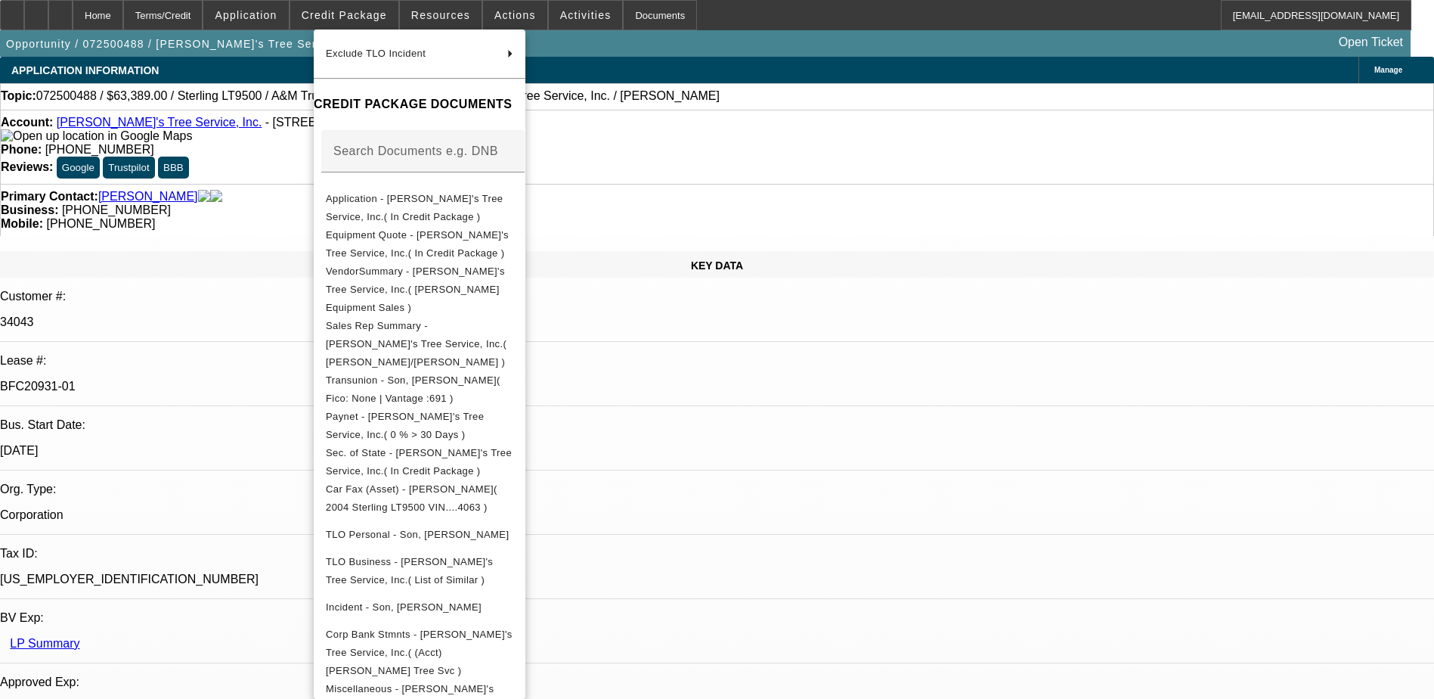
click at [857, 422] on div at bounding box center [717, 349] width 1434 height 699
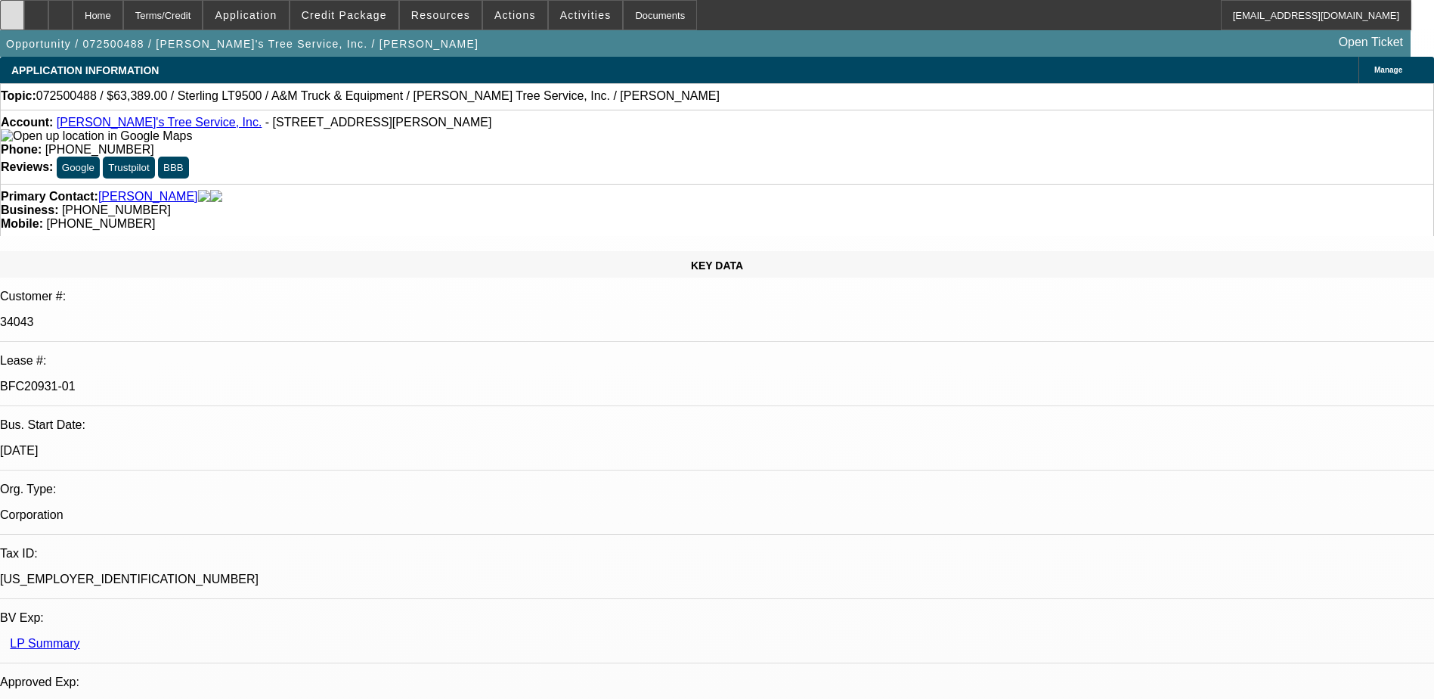
click at [24, 19] on div at bounding box center [12, 15] width 24 height 30
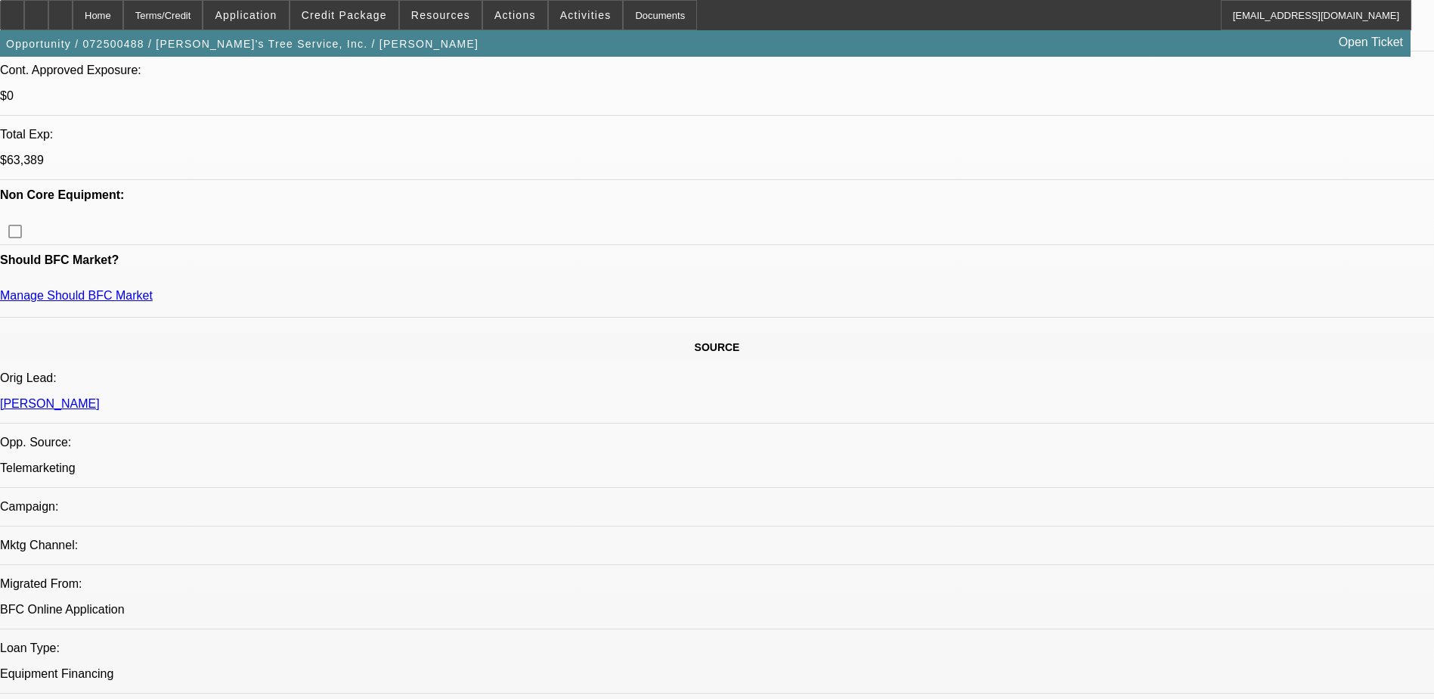
scroll to position [681, 0]
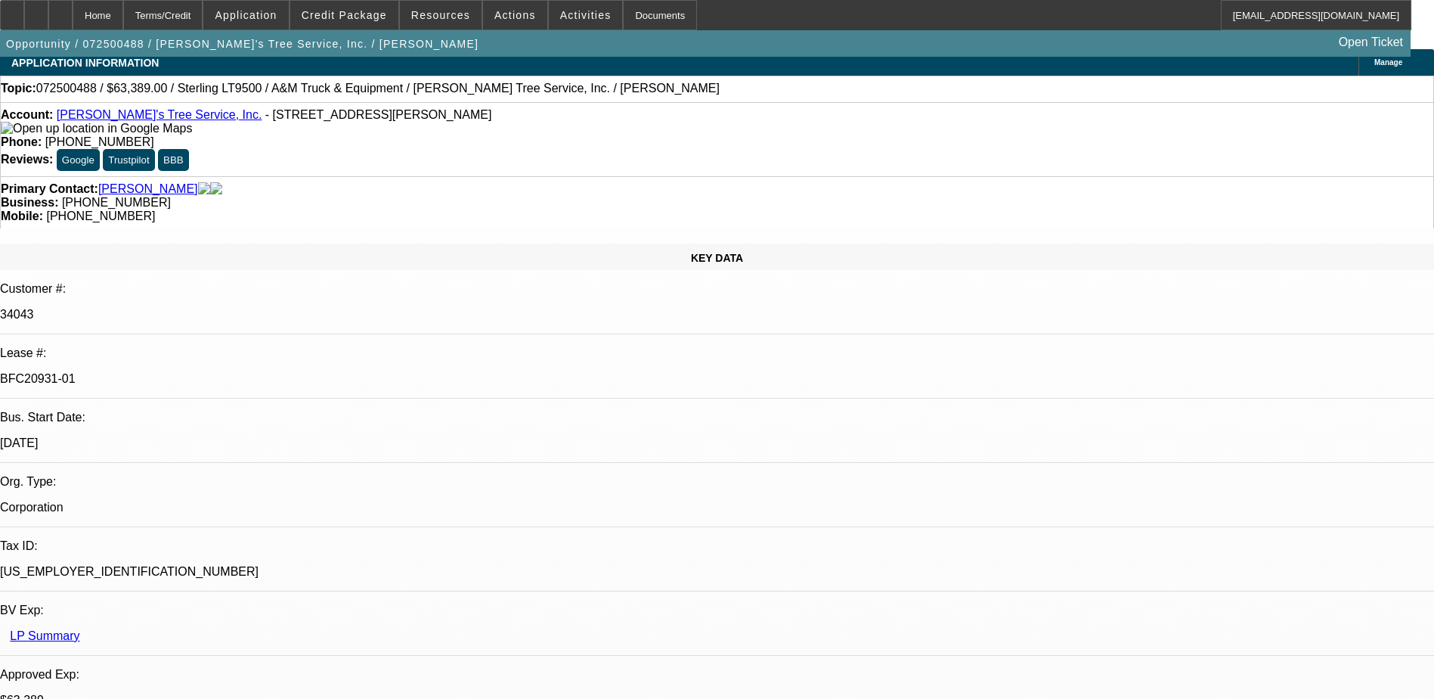
scroll to position [0, 0]
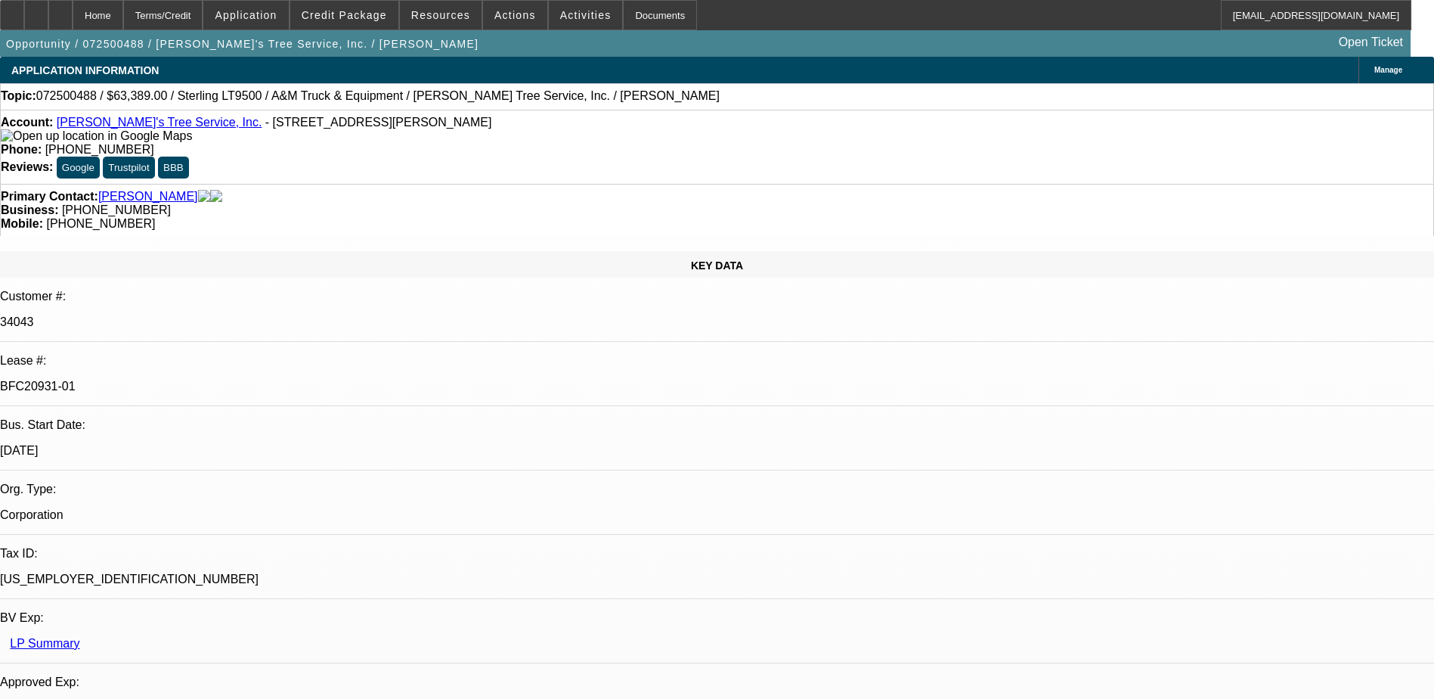
click at [73, 10] on div at bounding box center [60, 15] width 24 height 30
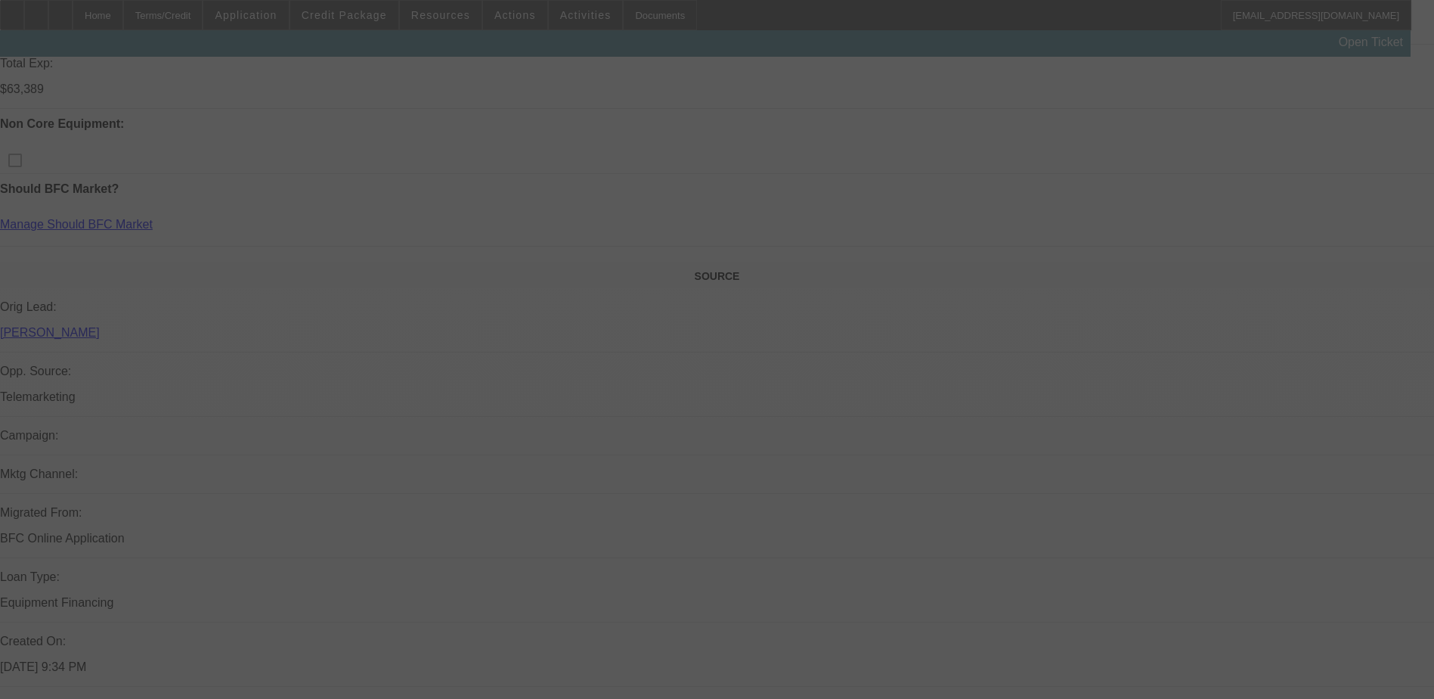
scroll to position [983, 0]
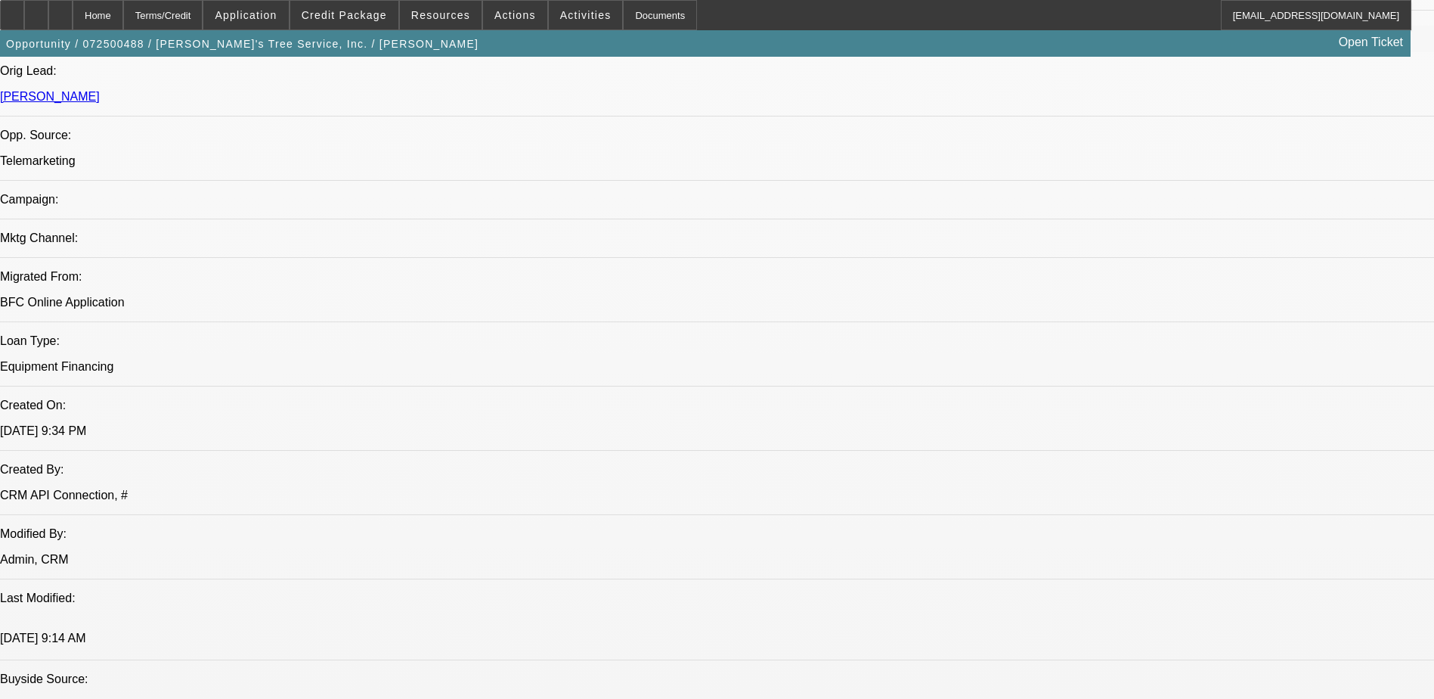
select select "0"
select select "2"
select select "0.1"
select select "0"
select select "2"
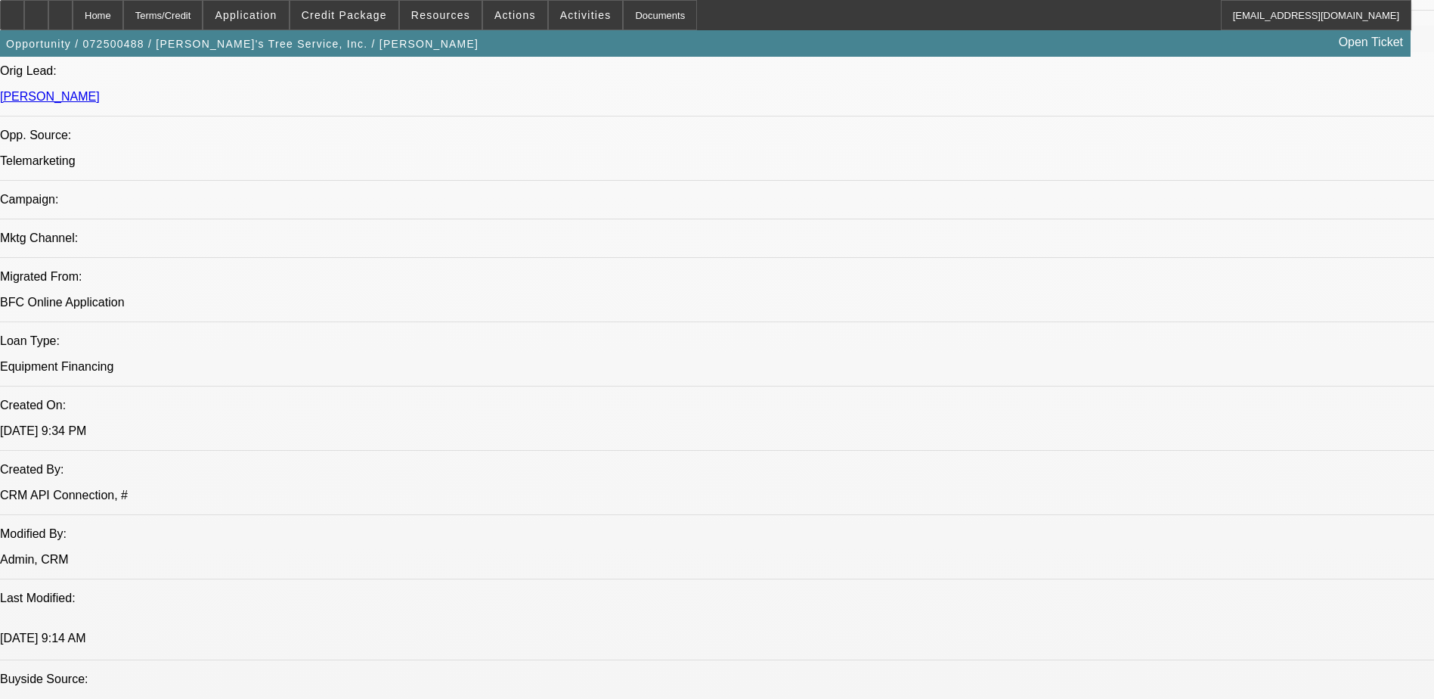
select select "0.1"
select select "0"
select select "2"
select select "0.1"
select select "0"
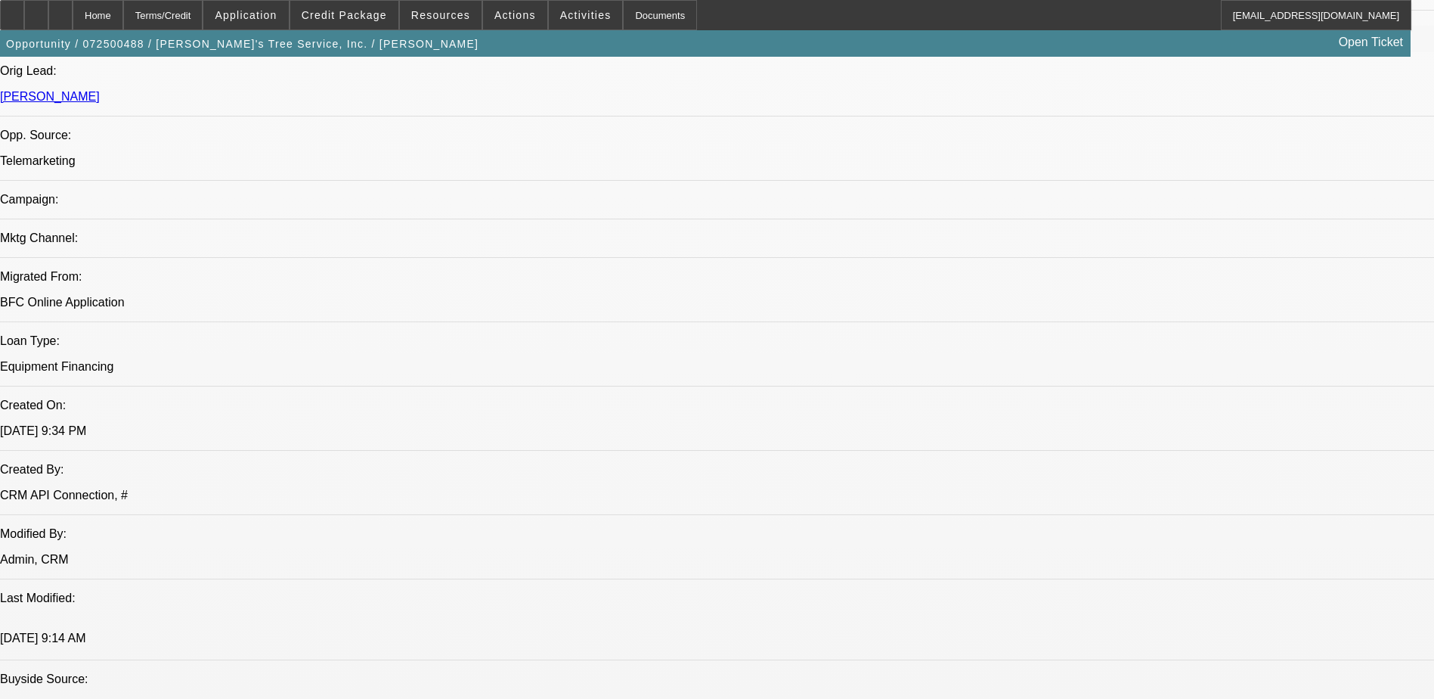
select select "2"
select select "0.1"
select select "1"
select select "2"
select select "4"
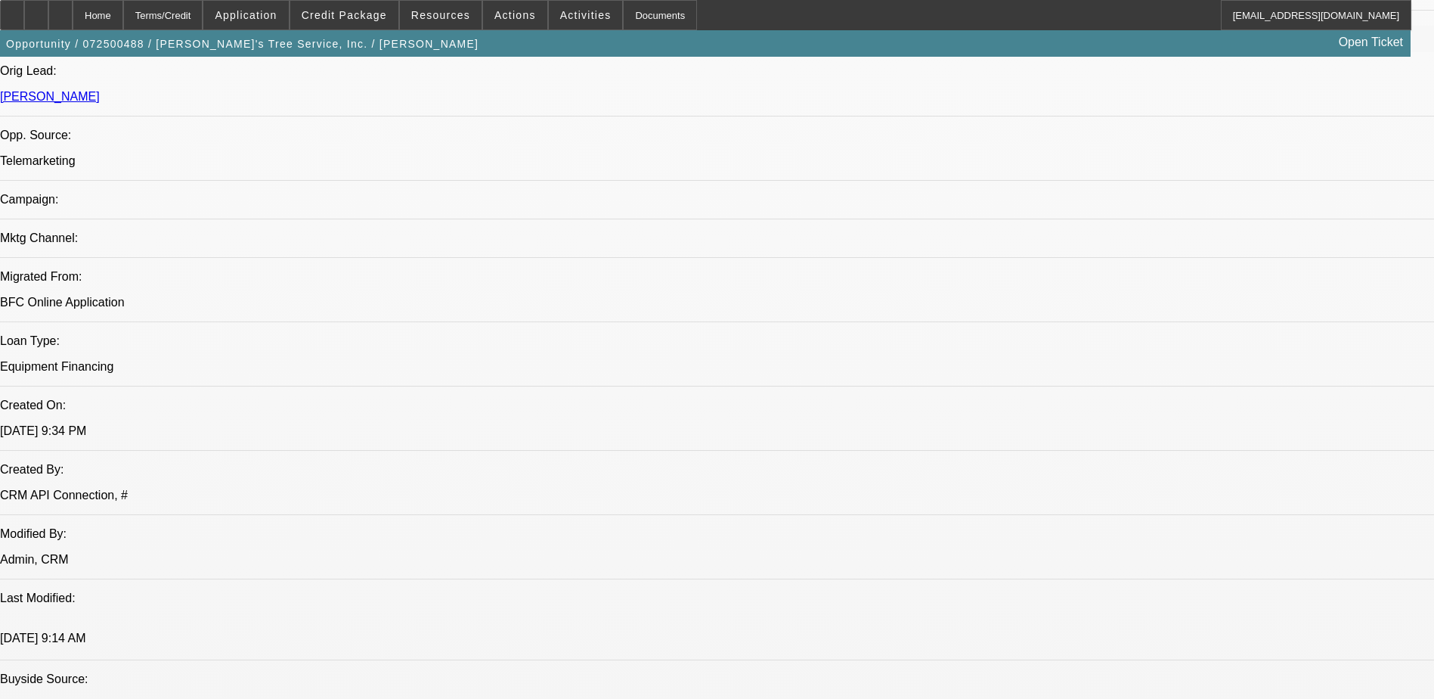
select select "1"
select select "2"
select select "4"
select select "1"
select select "2"
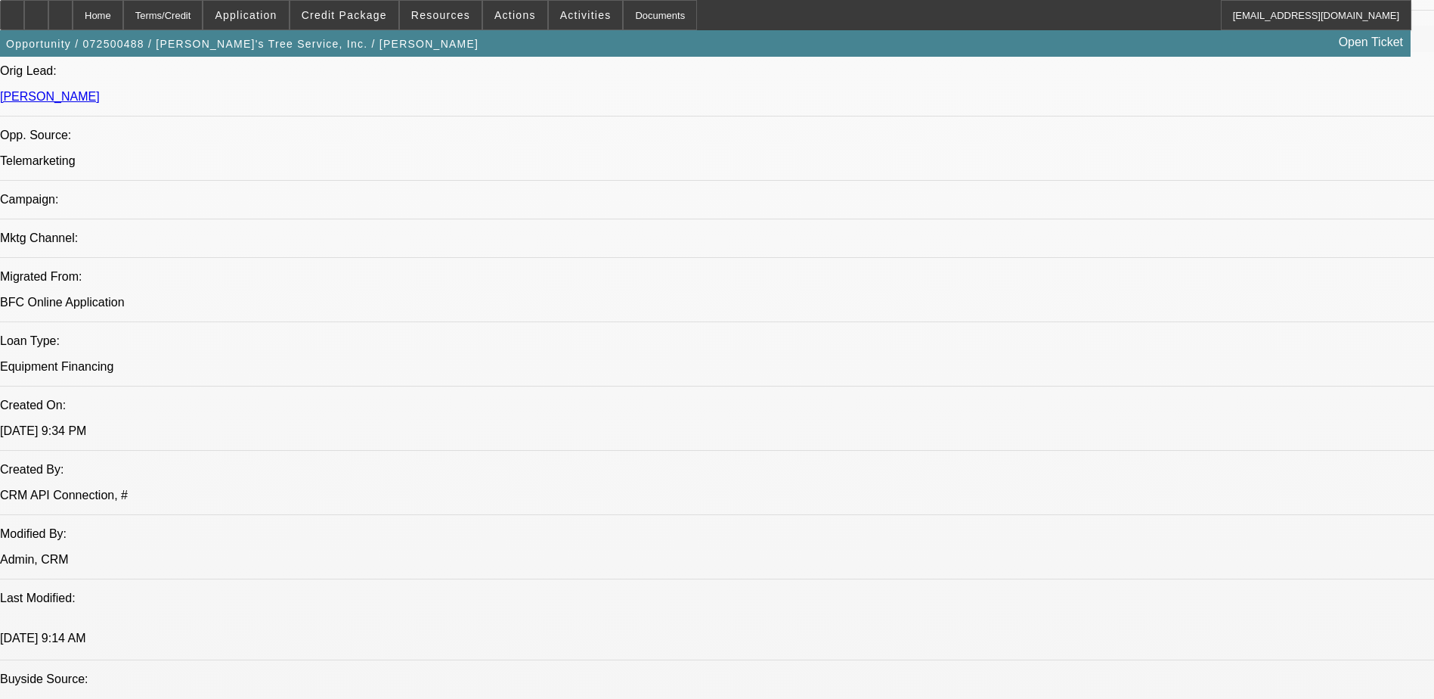
select select "4"
select select "1"
select select "2"
select select "4"
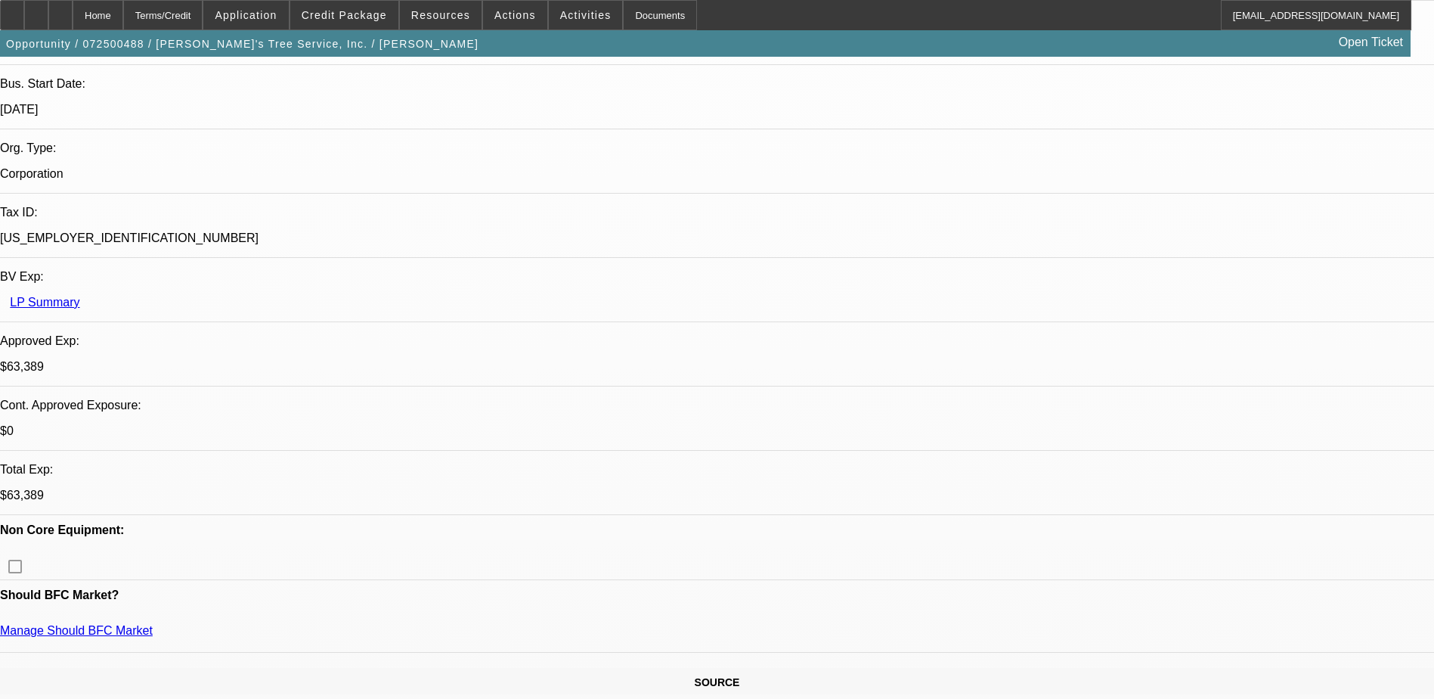
scroll to position [0, 0]
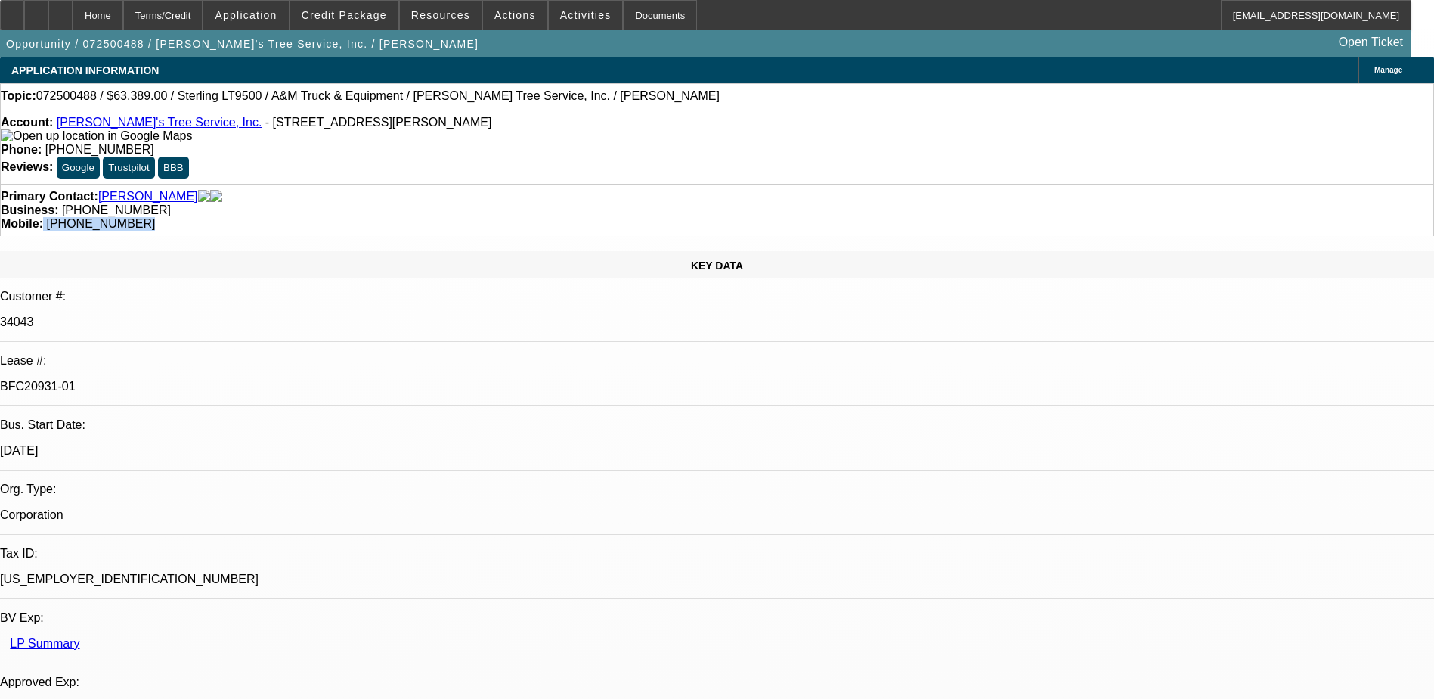
drag, startPoint x: 758, startPoint y: 165, endPoint x: 835, endPoint y: 163, distance: 77.2
click at [835, 217] on div "Mobile: [PHONE_NUMBER]" at bounding box center [717, 224] width 1433 height 14
drag, startPoint x: 835, startPoint y: 163, endPoint x: 814, endPoint y: 166, distance: 20.8
copy div "[PHONE_NUMBER]"
